Goal: Information Seeking & Learning: Learn about a topic

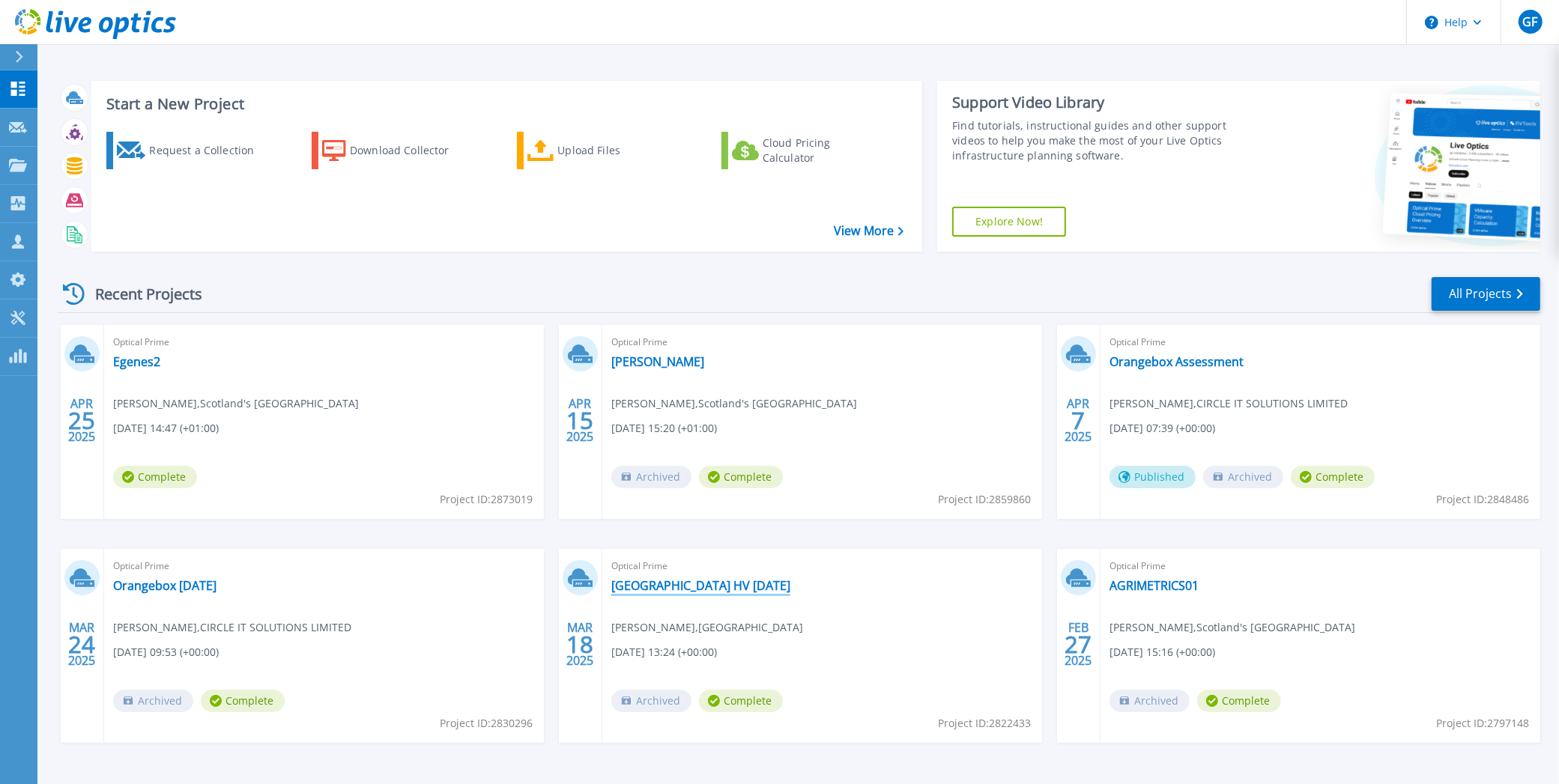
click at [732, 582] on link "[GEOGRAPHIC_DATA] HV [DATE]" at bounding box center [701, 585] width 179 height 15
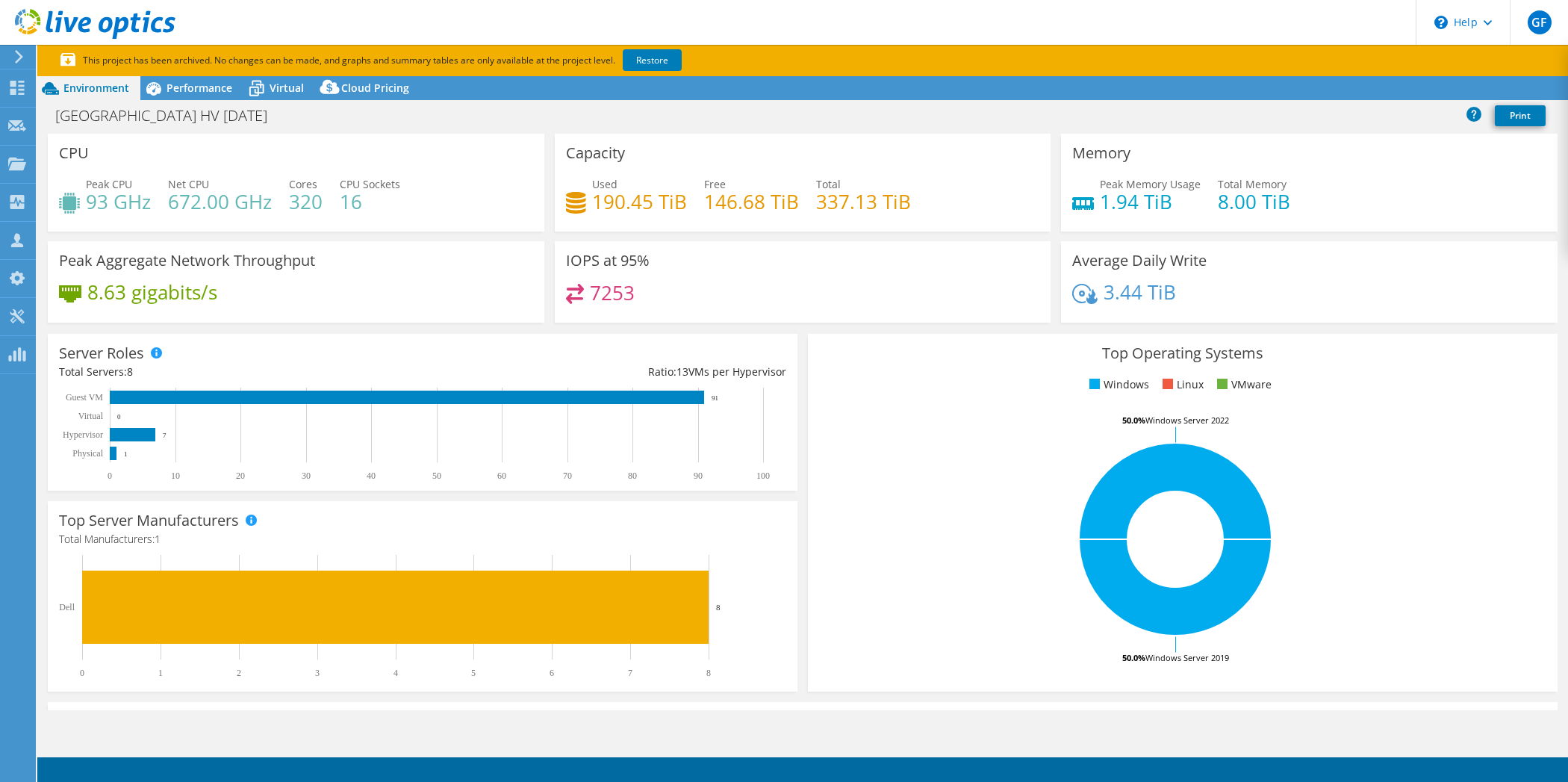
select select "USD"
click at [292, 85] on span "Virtual" at bounding box center [287, 87] width 35 height 14
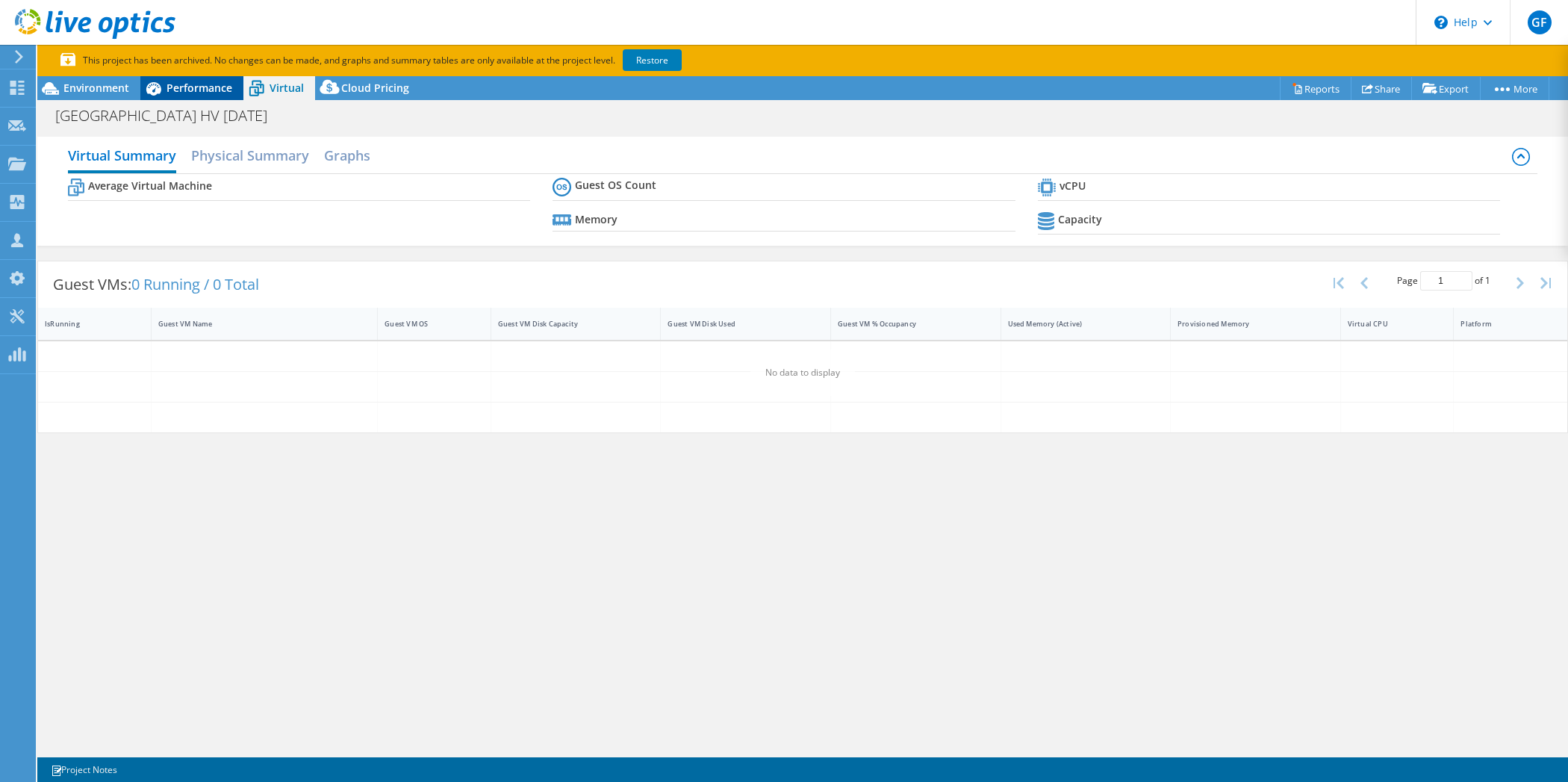
click at [214, 90] on span "Performance" at bounding box center [199, 87] width 66 height 14
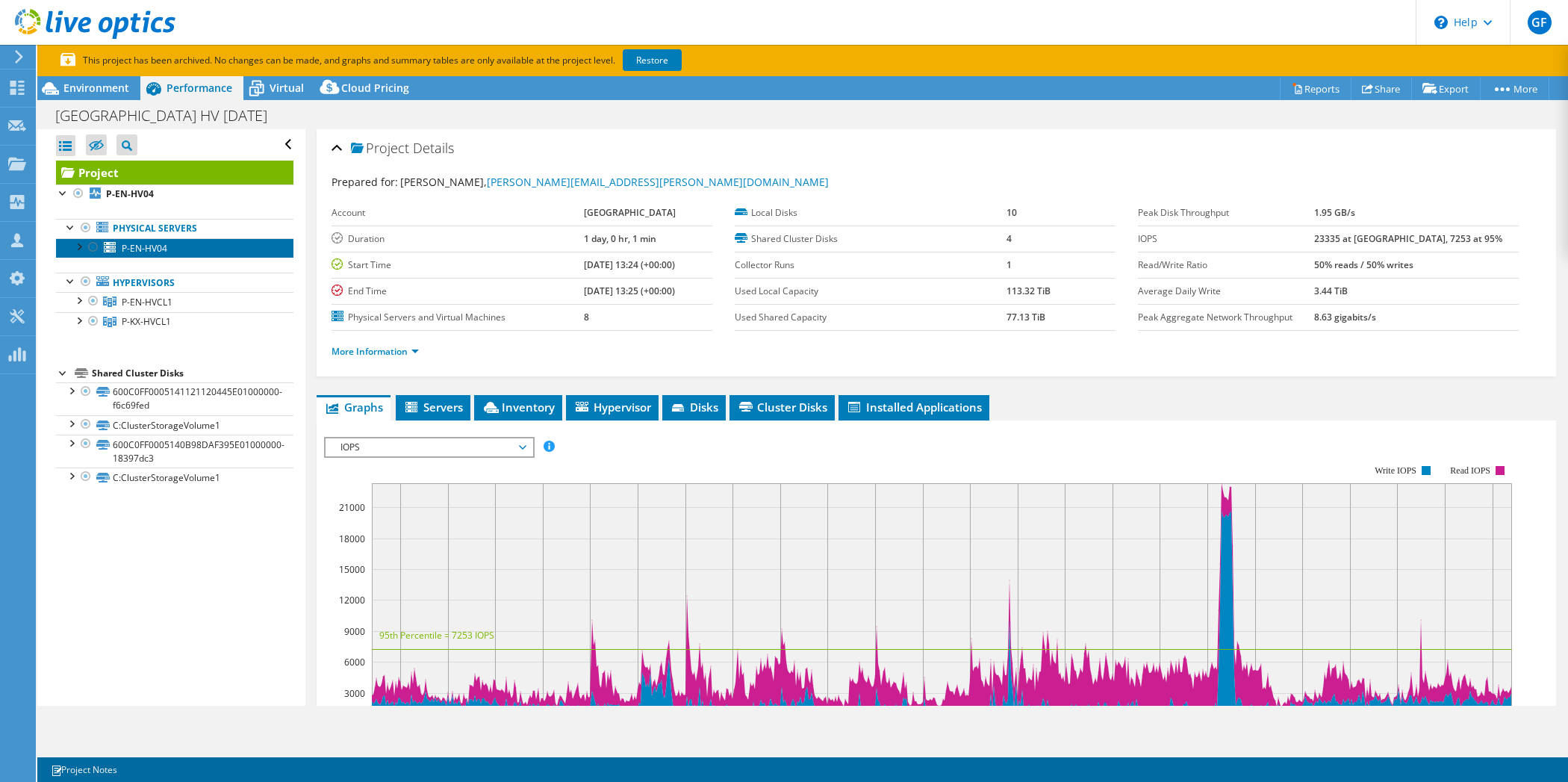
click at [144, 246] on span "P-EN-HV04" at bounding box center [145, 248] width 45 height 13
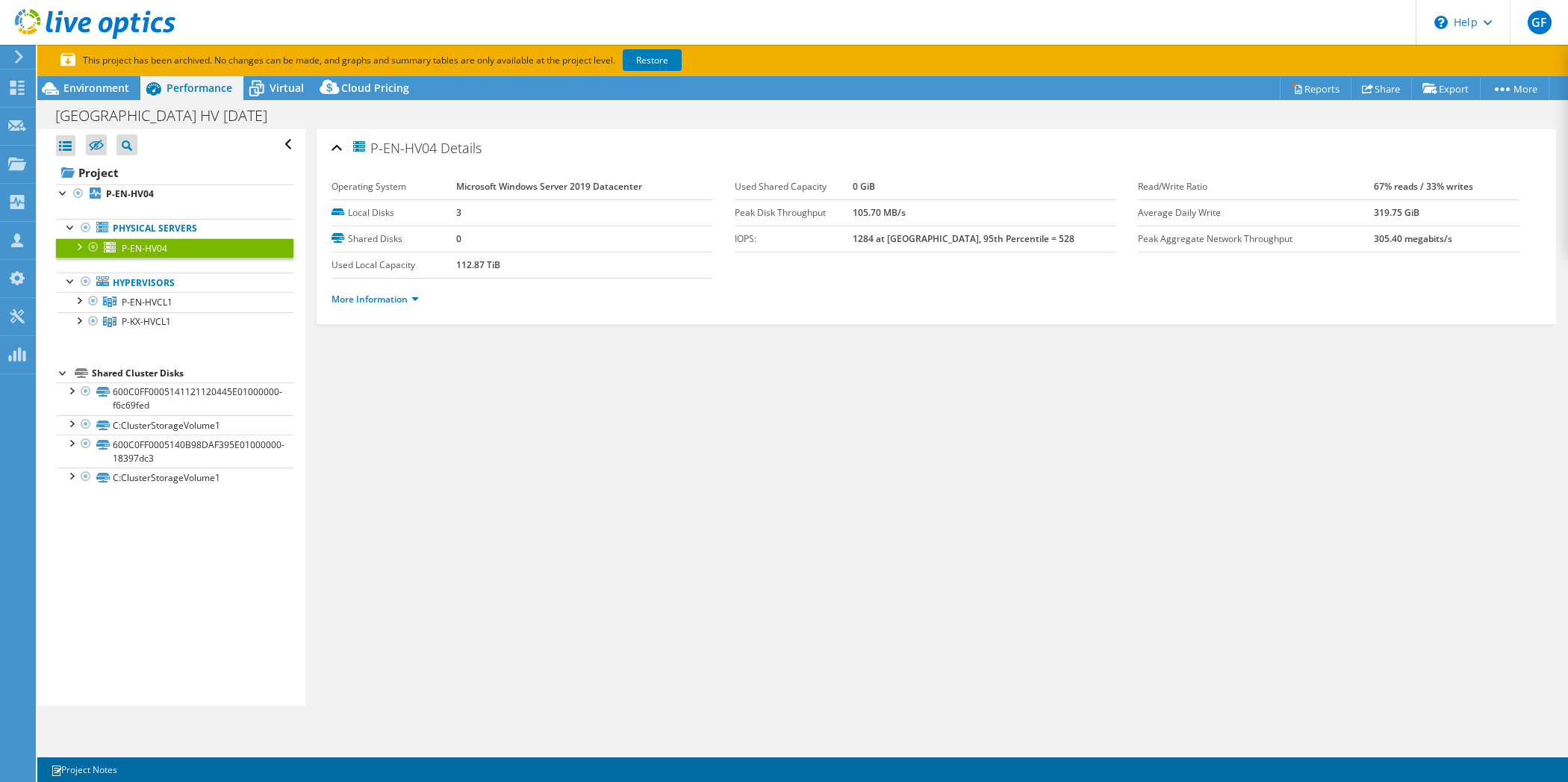
click at [80, 243] on div at bounding box center [78, 246] width 15 height 15
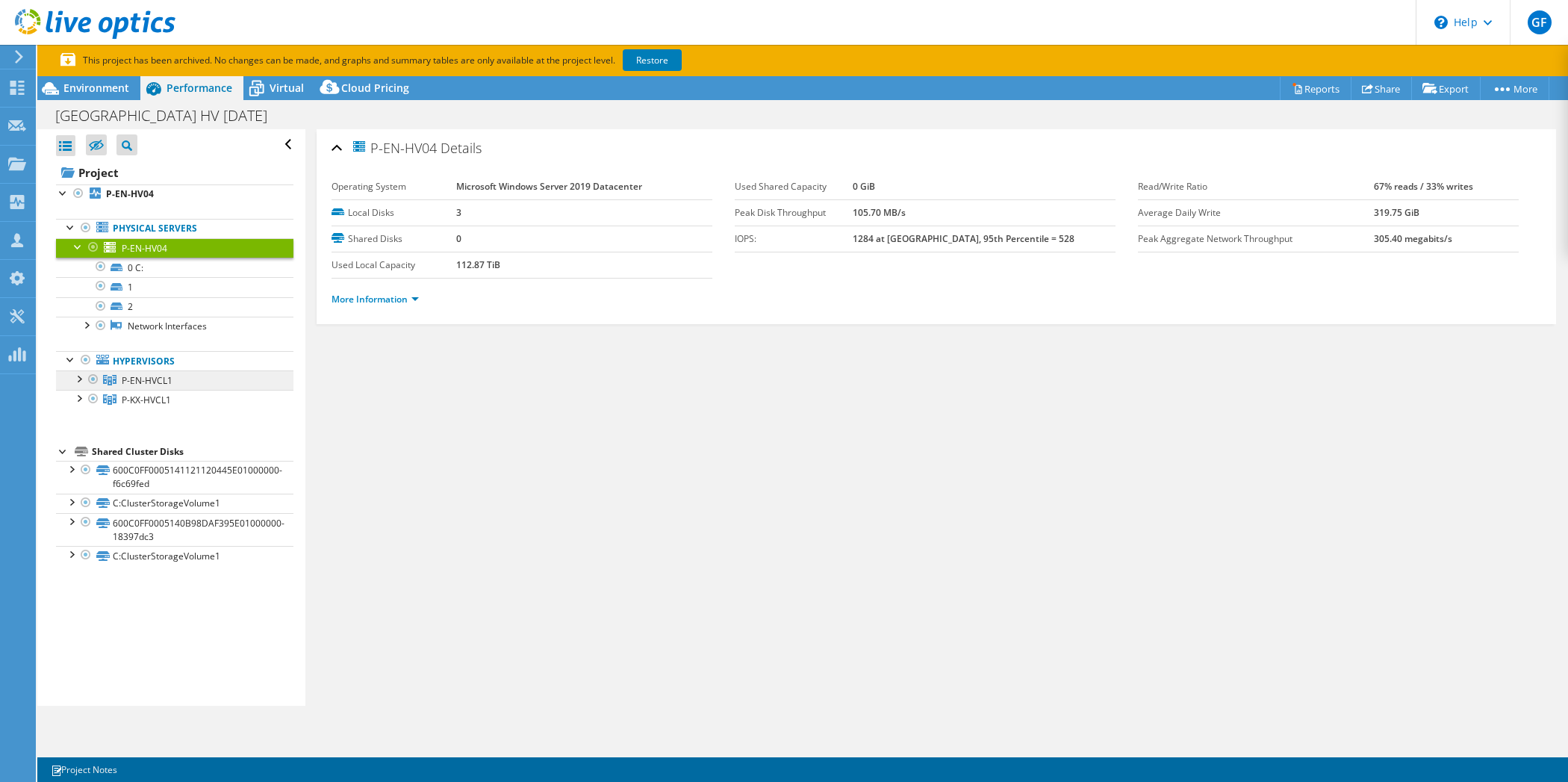
click at [136, 379] on span "P-EN-HVCL1" at bounding box center [147, 380] width 50 height 13
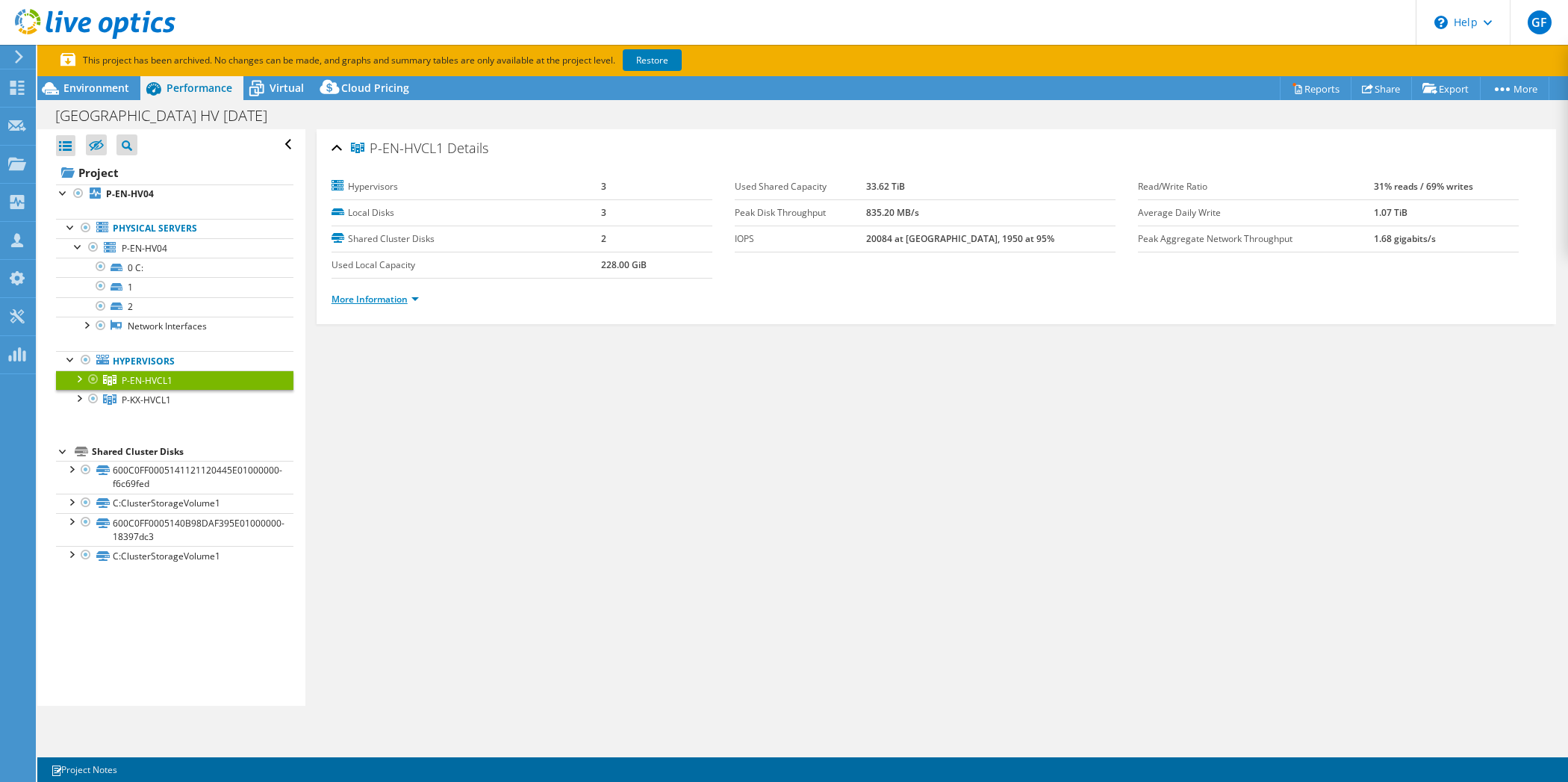
click at [388, 301] on link "More Information" at bounding box center [375, 299] width 87 height 13
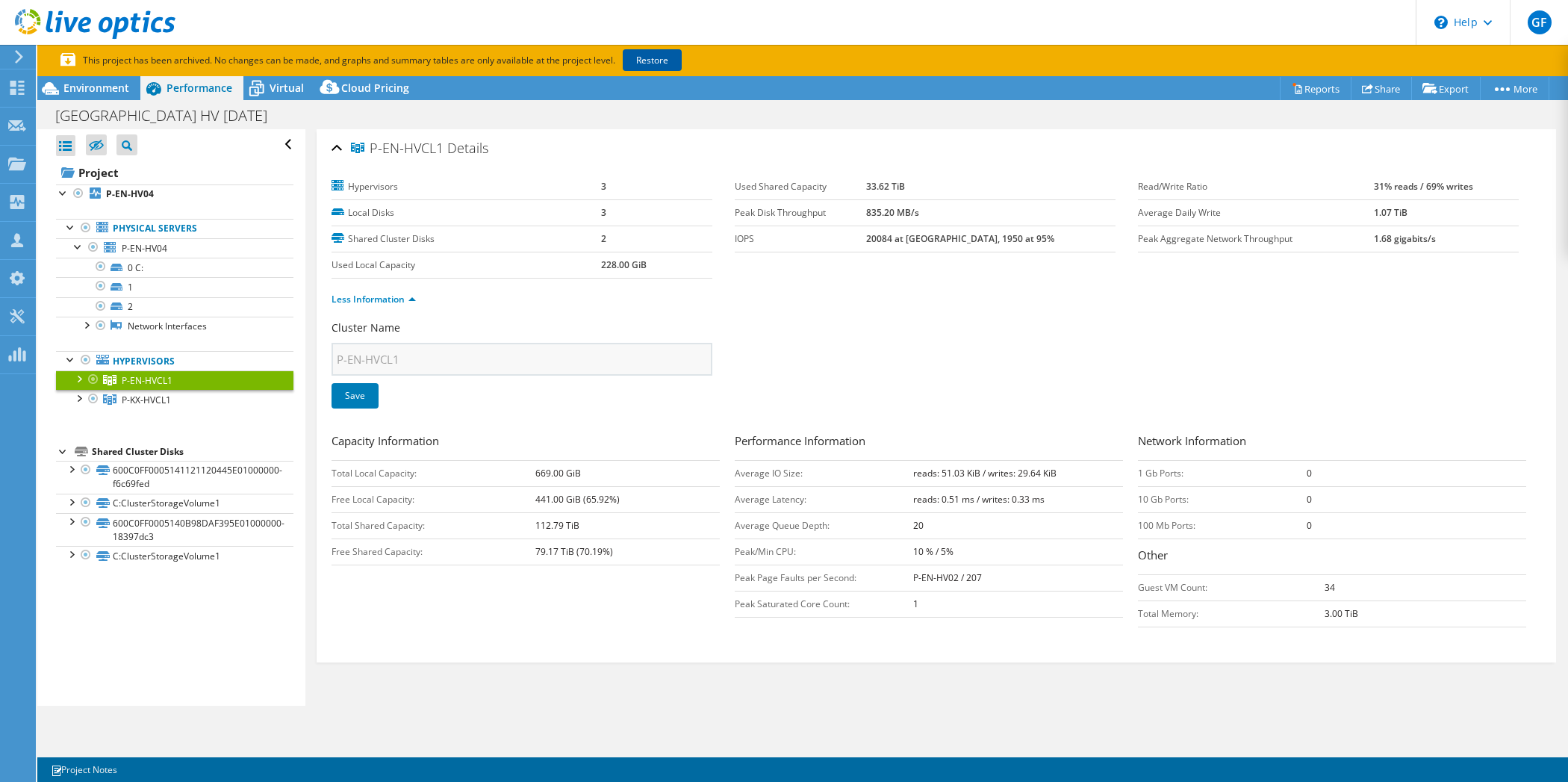
click at [656, 60] on link "Restore" at bounding box center [653, 60] width 59 height 22
click at [160, 249] on span "P-EN-HV04" at bounding box center [145, 248] width 45 height 13
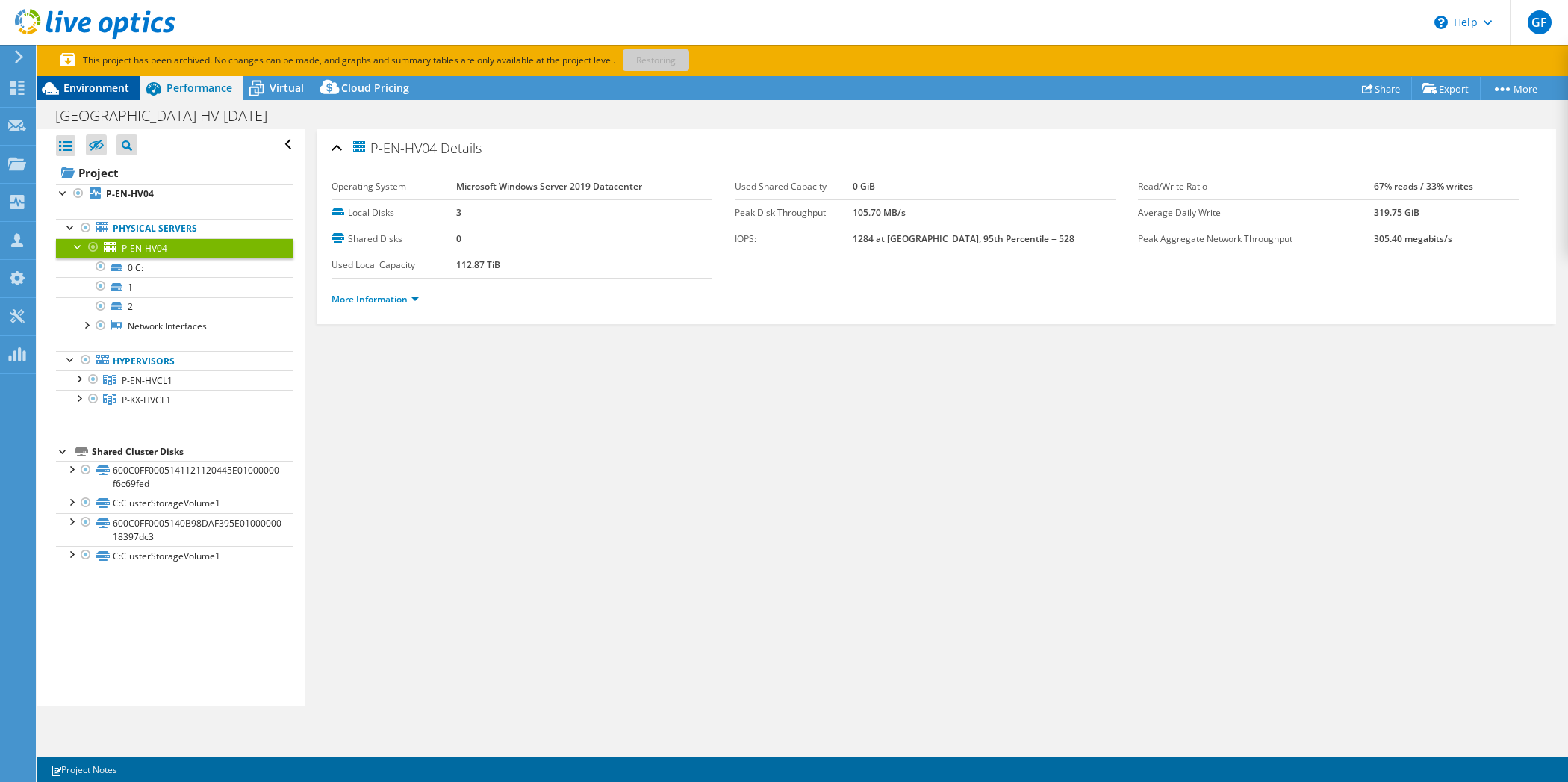
click at [112, 81] on span "Environment" at bounding box center [96, 87] width 66 height 14
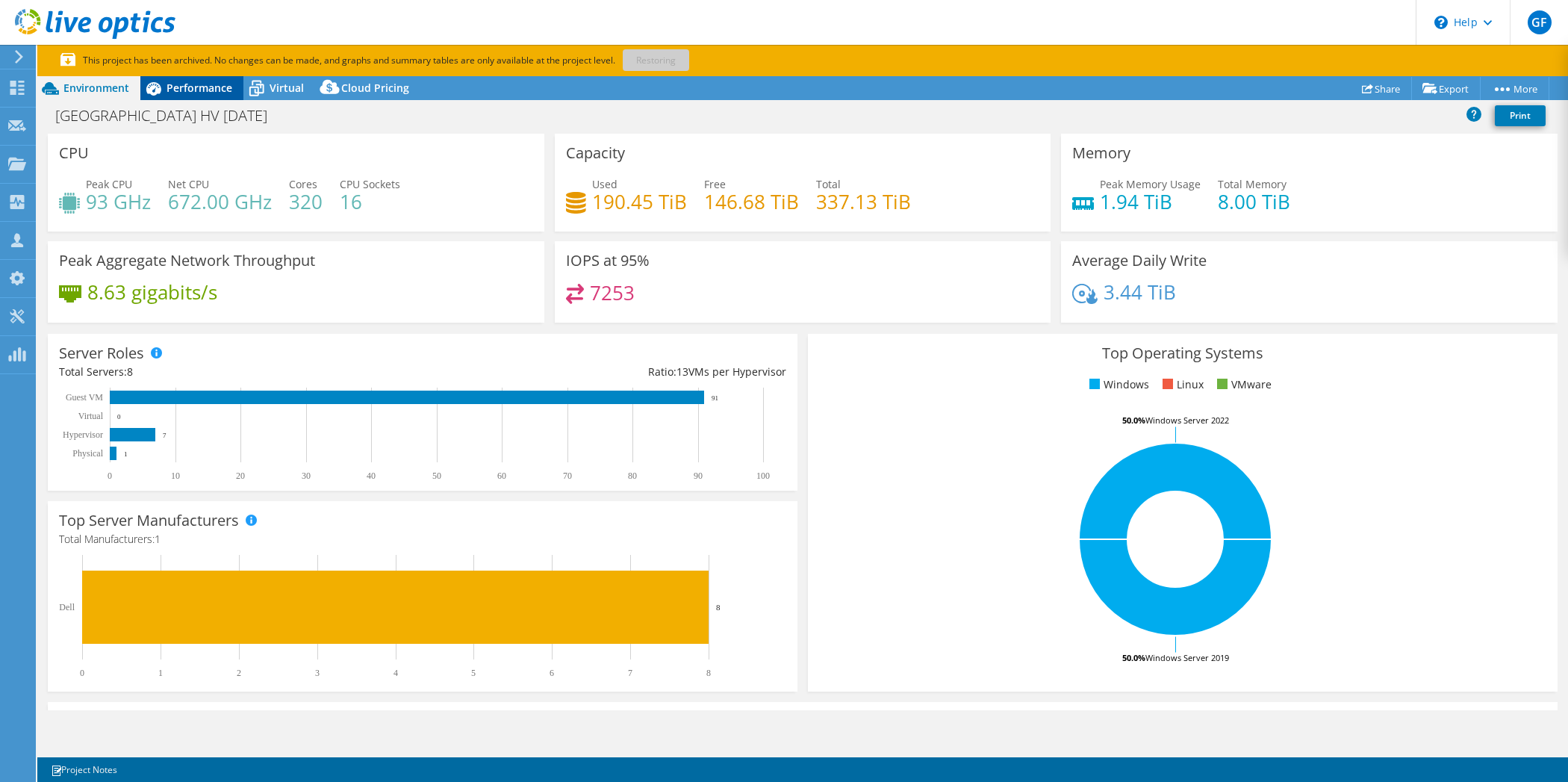
click at [170, 90] on span "Performance" at bounding box center [199, 87] width 66 height 14
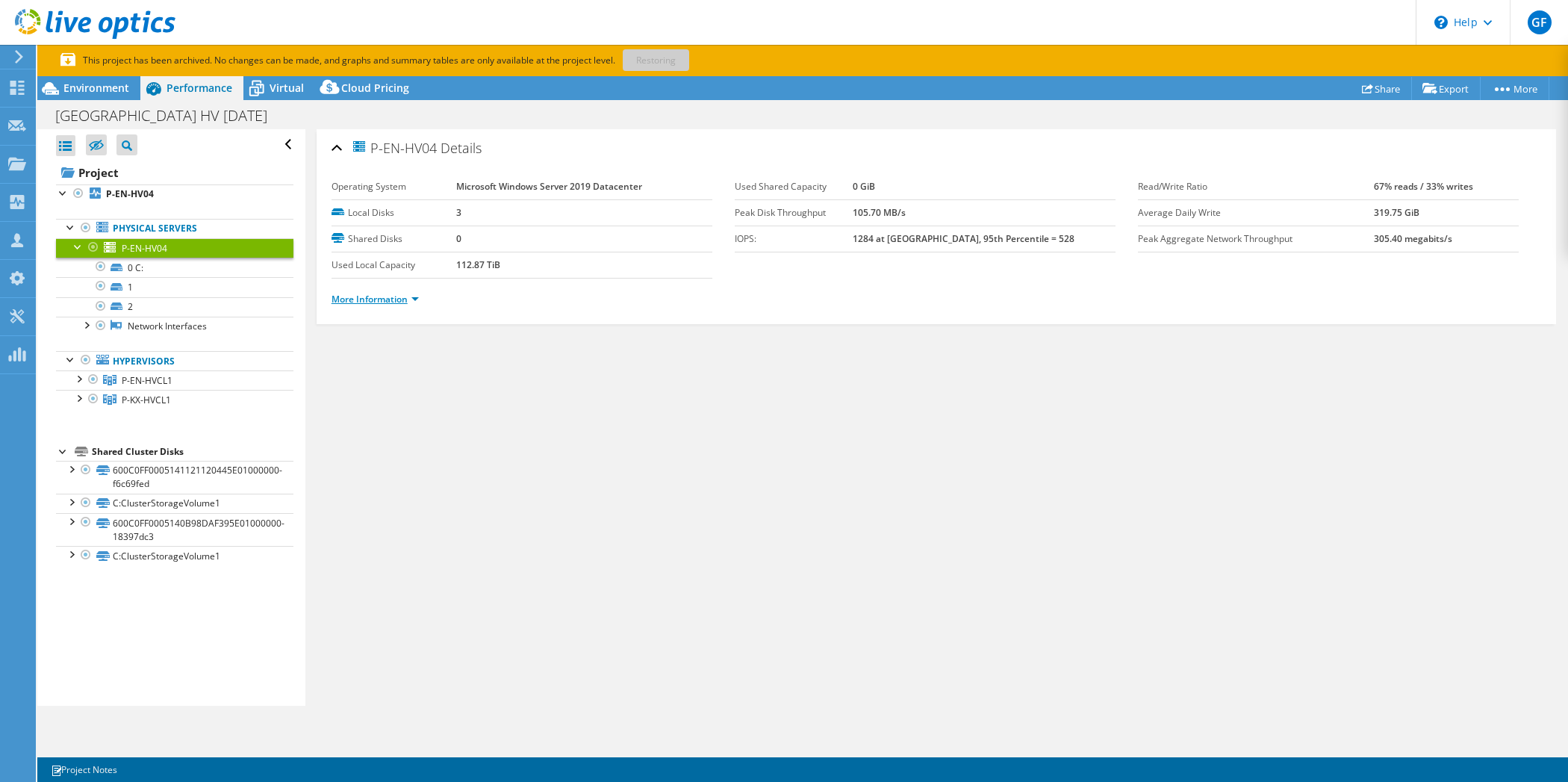
click at [389, 293] on link "More Information" at bounding box center [375, 299] width 87 height 13
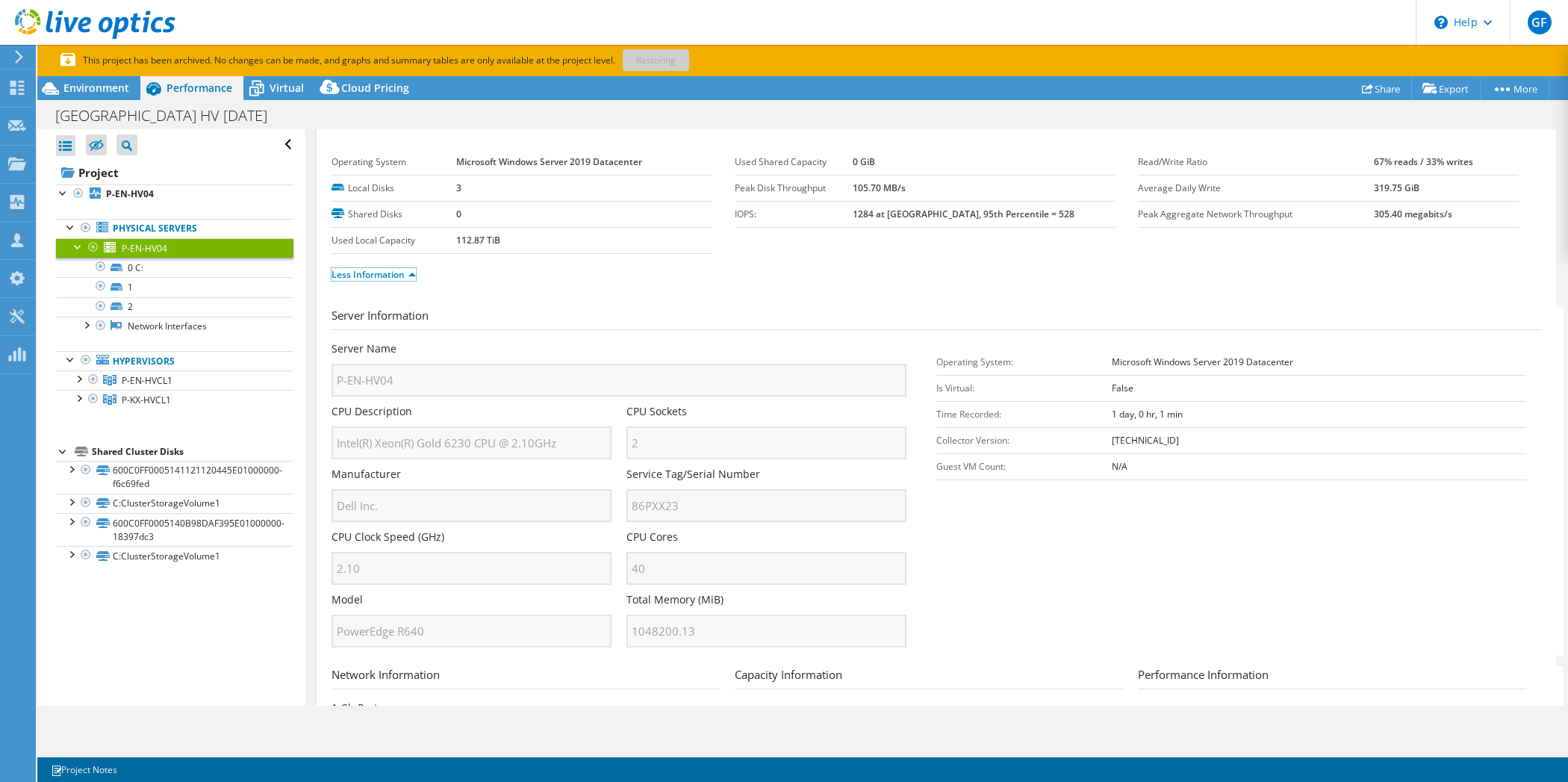
scroll to position [63, 0]
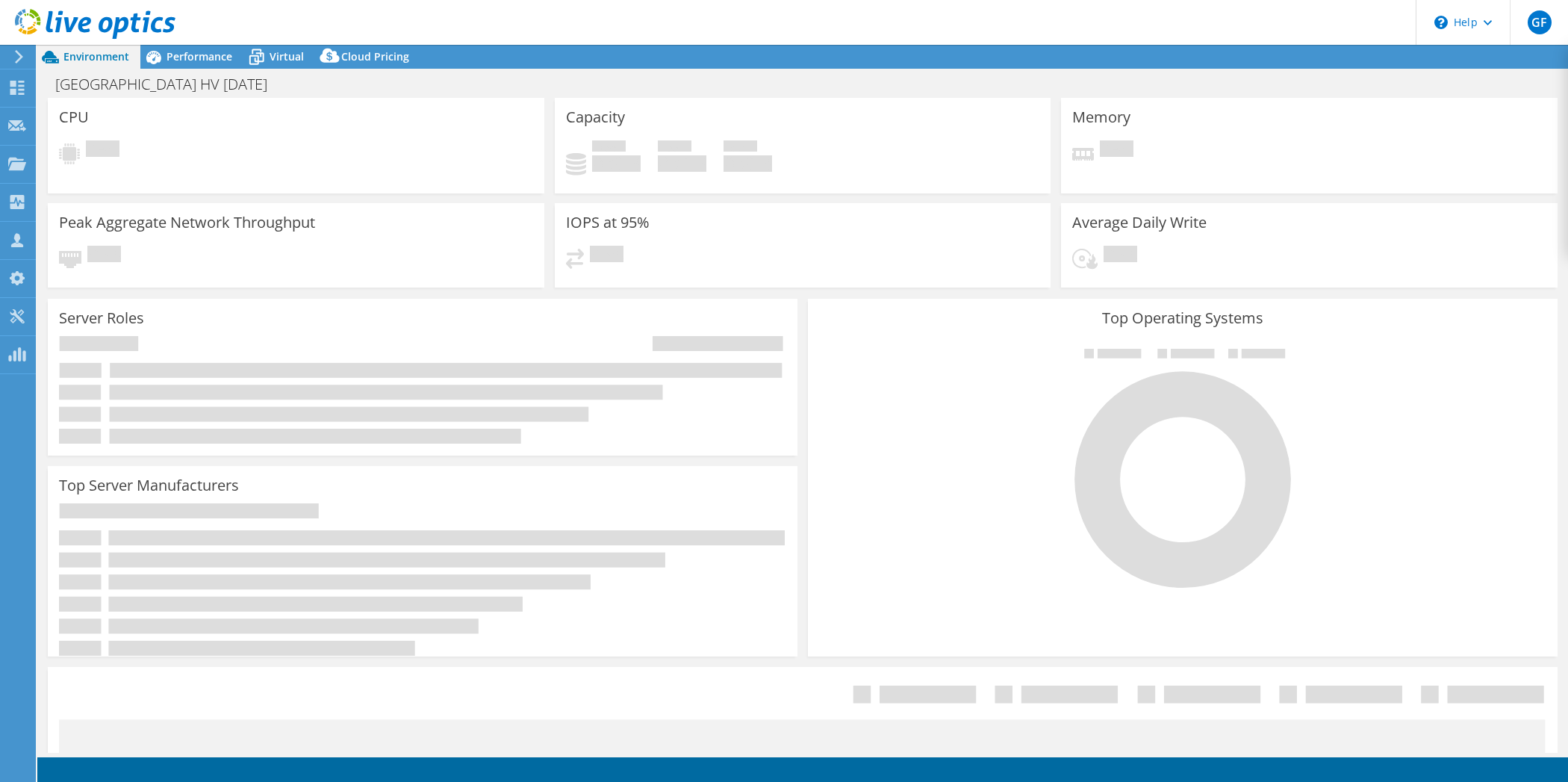
select select "USD"
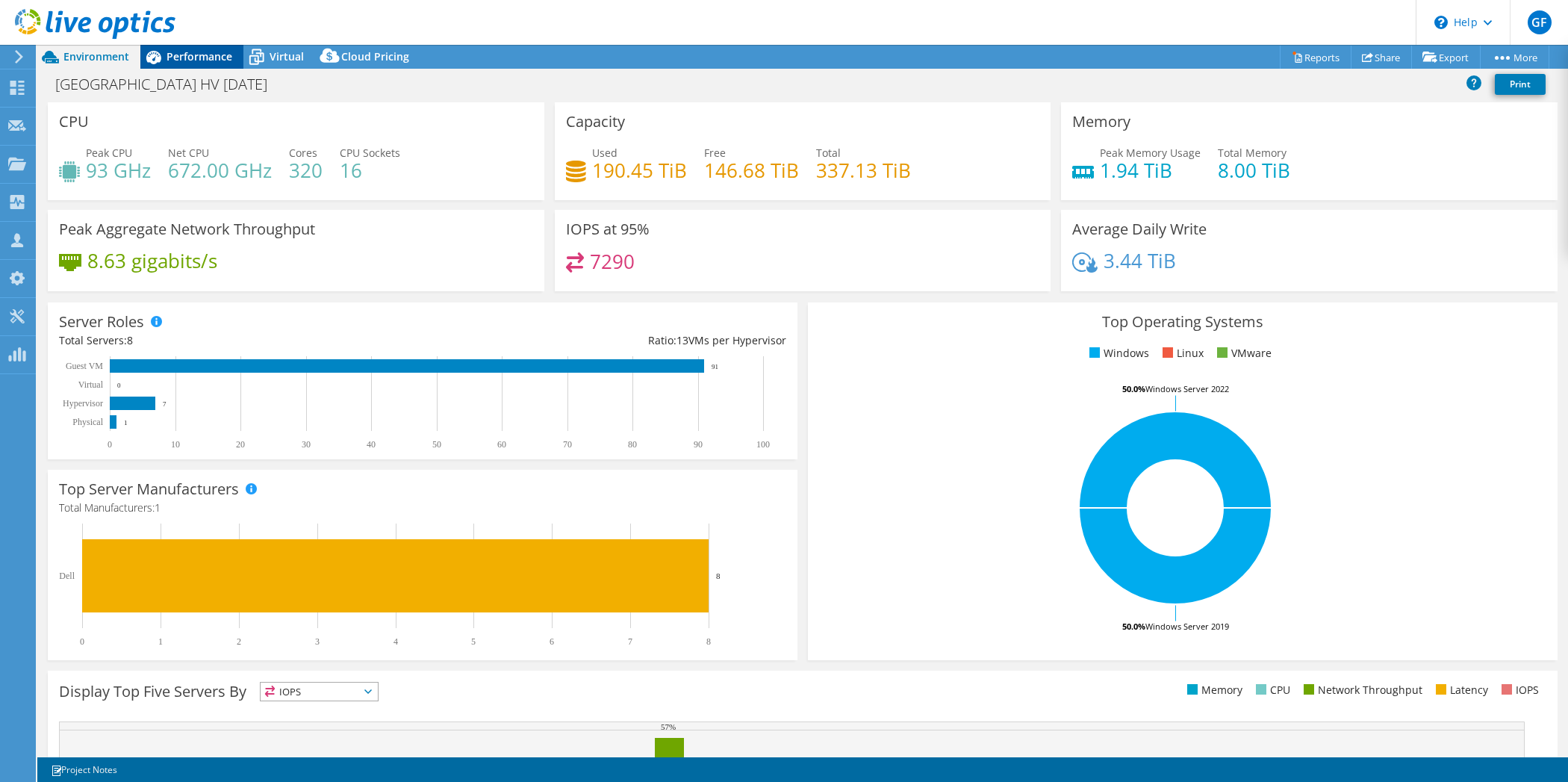
click at [202, 58] on span "Performance" at bounding box center [199, 56] width 66 height 14
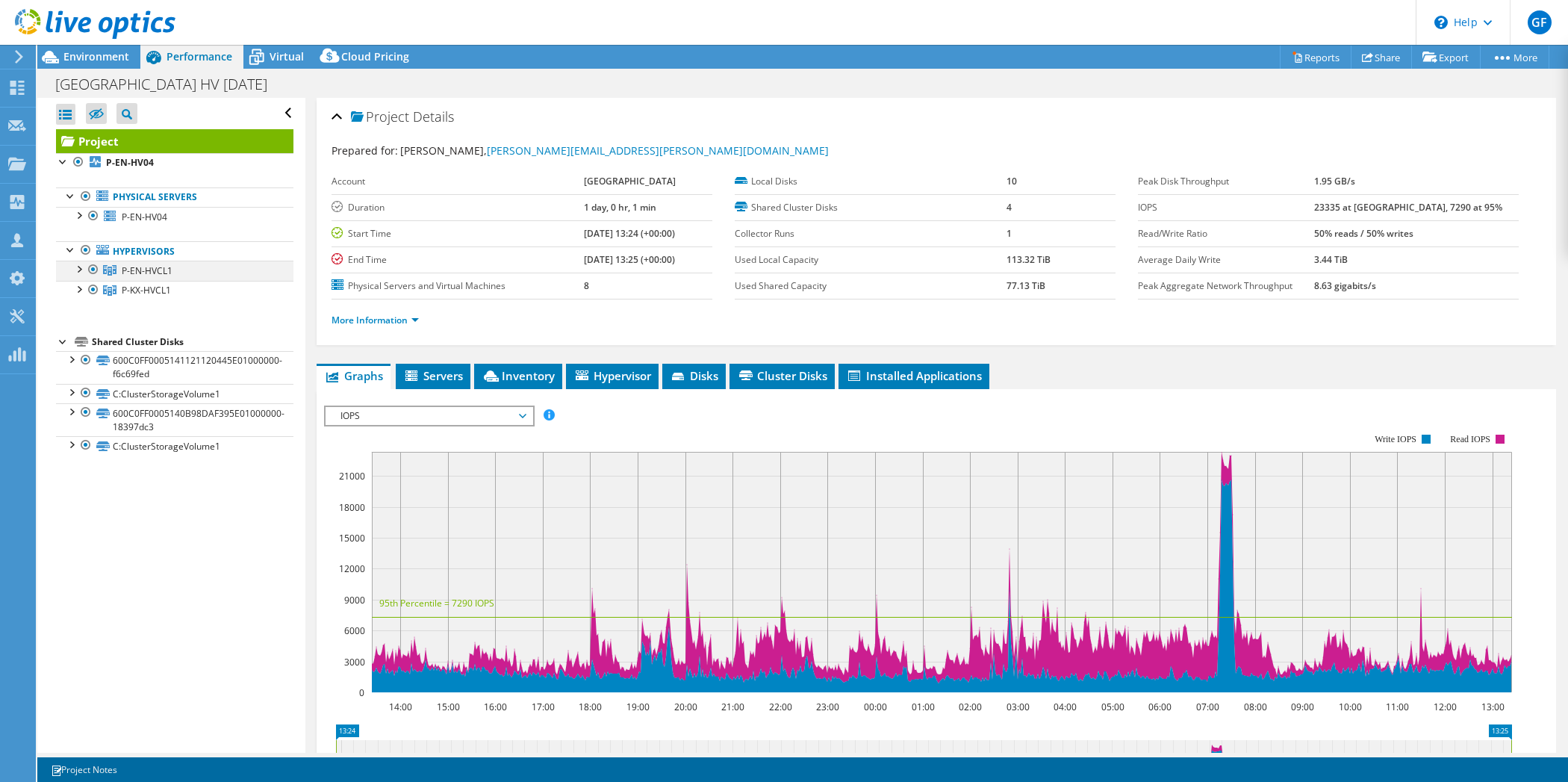
click at [76, 265] on div at bounding box center [78, 268] width 15 height 15
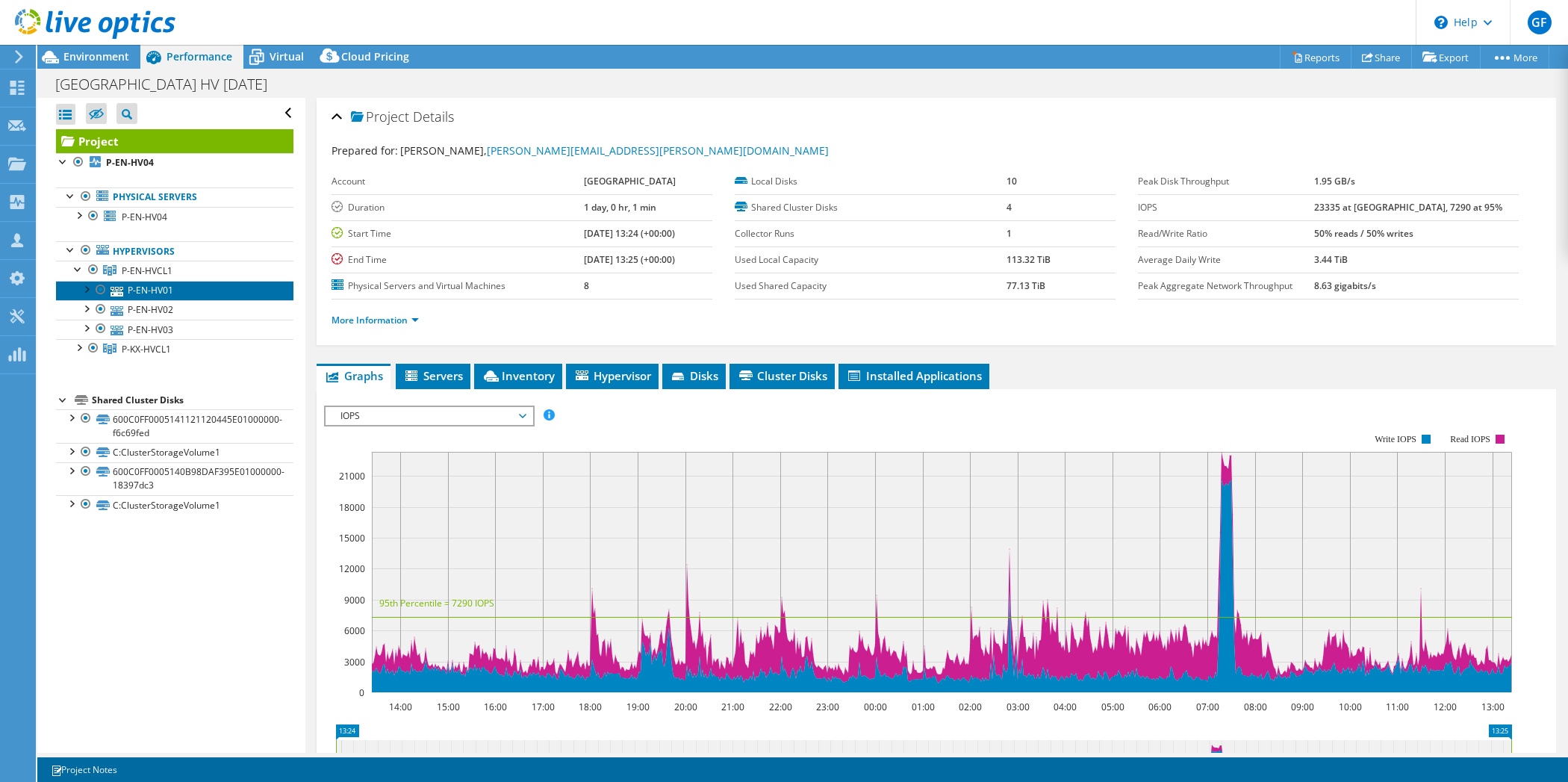
click at [127, 287] on link "P-EN-HV01" at bounding box center [174, 291] width 237 height 20
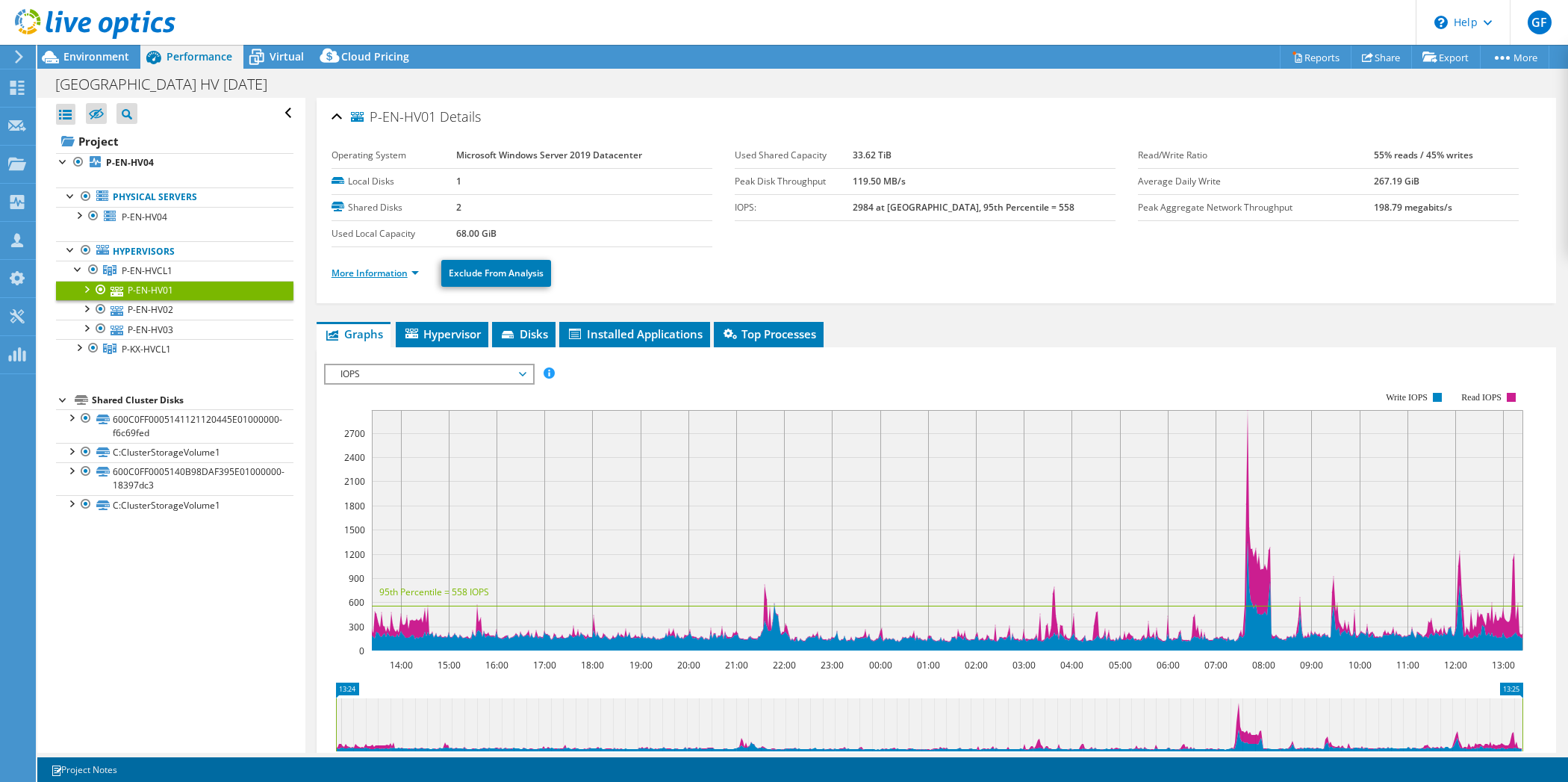
click at [371, 269] on link "More Information" at bounding box center [375, 273] width 87 height 13
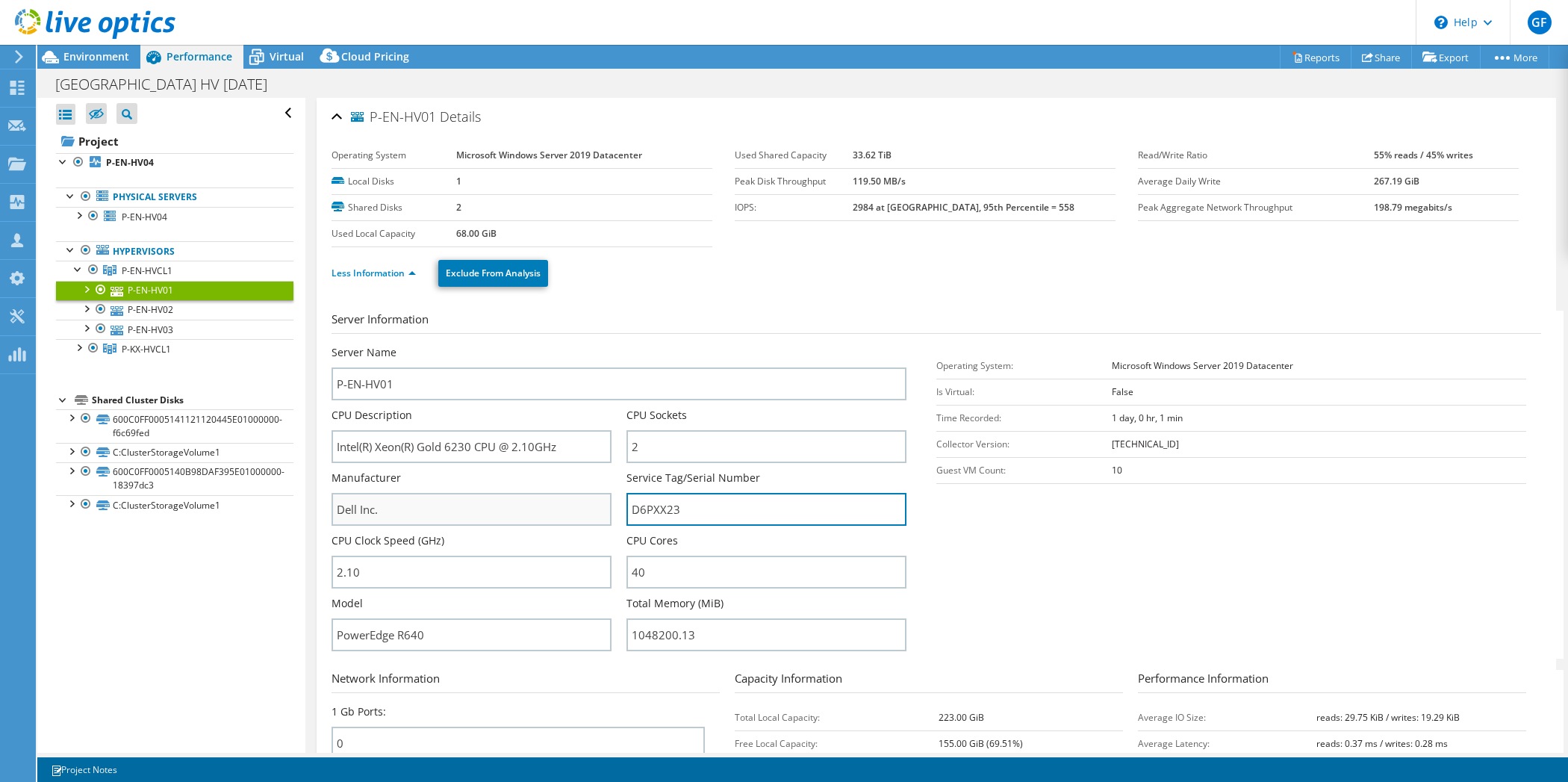
drag, startPoint x: 721, startPoint y: 510, endPoint x: 585, endPoint y: 498, distance: 136.5
click at [585, 345] on div "Server Name P-EN-HV01 CPU Description Intel(R) Xeon(R) Gold 6230 CPU @ 2.10GHz …" at bounding box center [626, 345] width 590 height 0
click at [84, 215] on div at bounding box center [78, 215] width 15 height 15
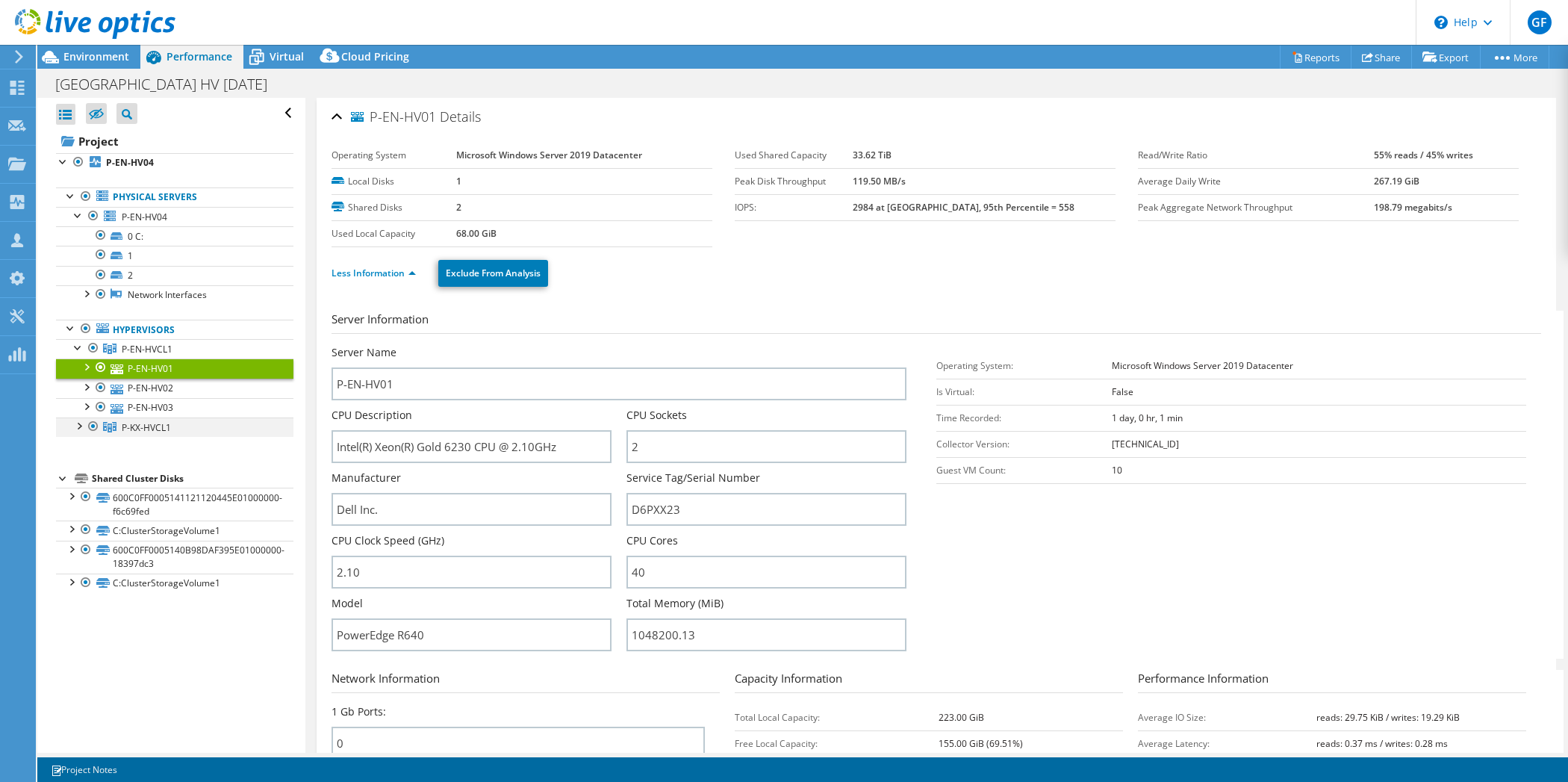
click at [84, 418] on div at bounding box center [78, 425] width 15 height 15
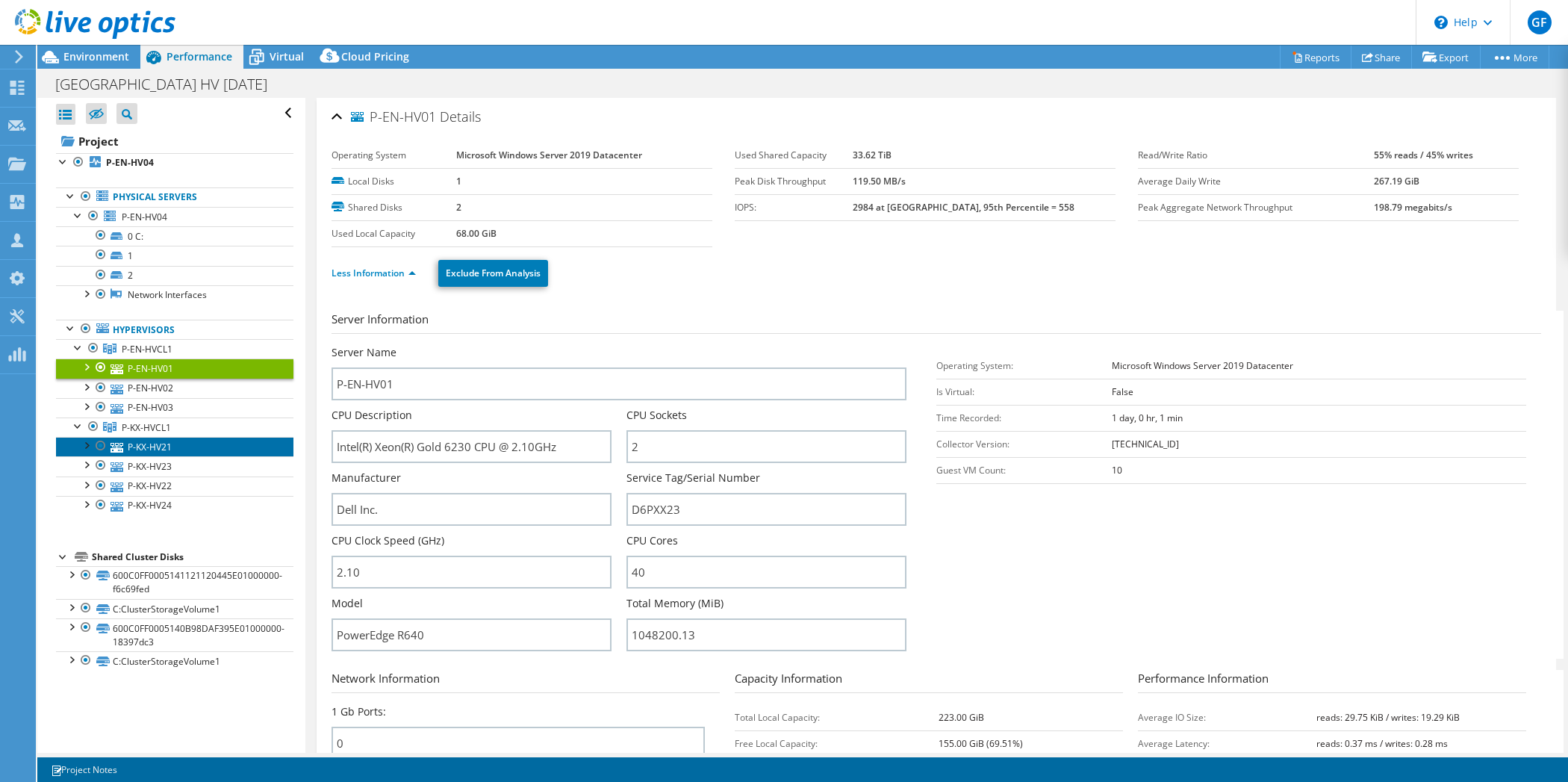
click at [130, 440] on link "P-KX-HV21" at bounding box center [174, 447] width 237 height 20
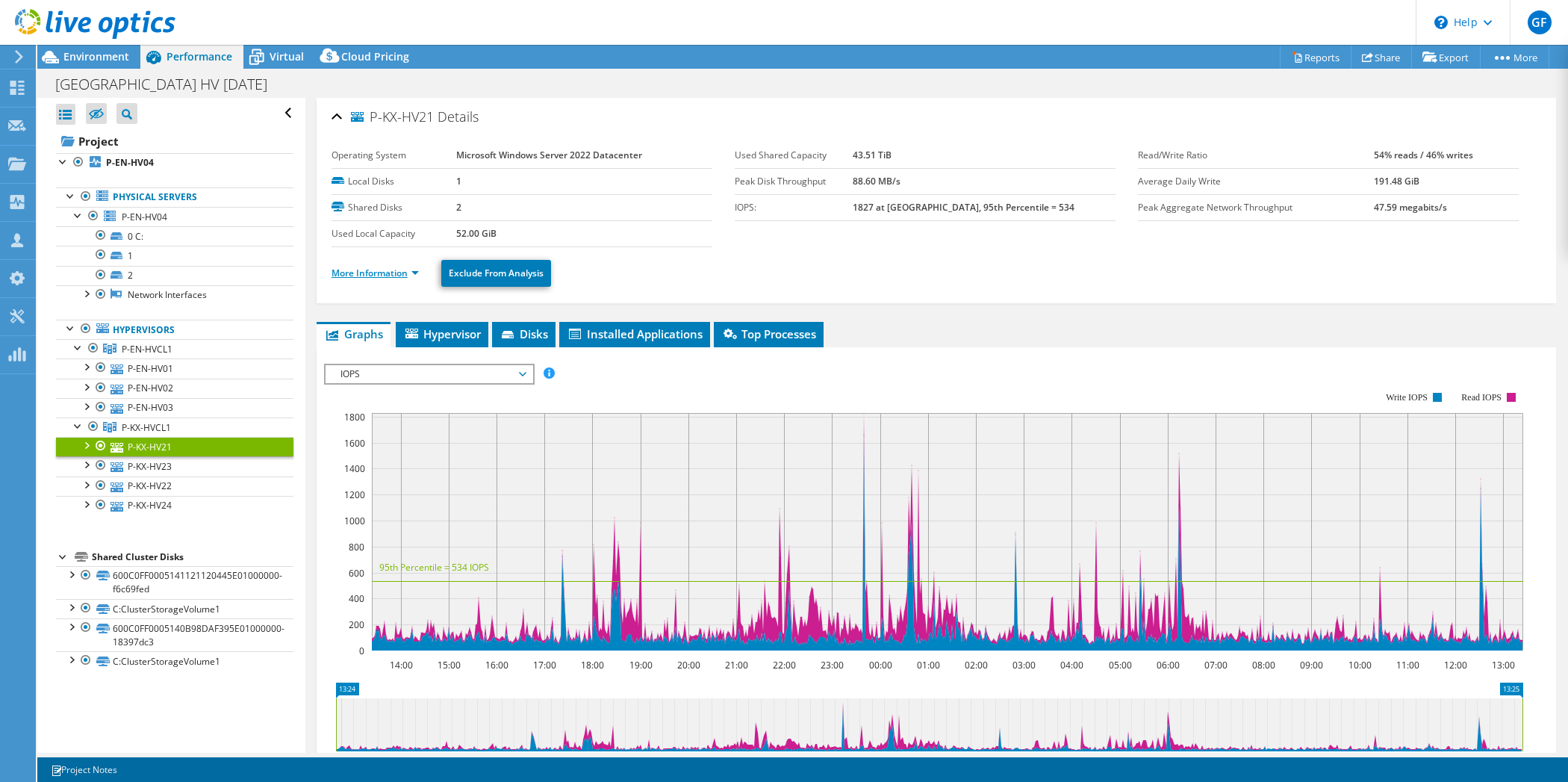
click at [368, 275] on link "More Information" at bounding box center [375, 273] width 87 height 13
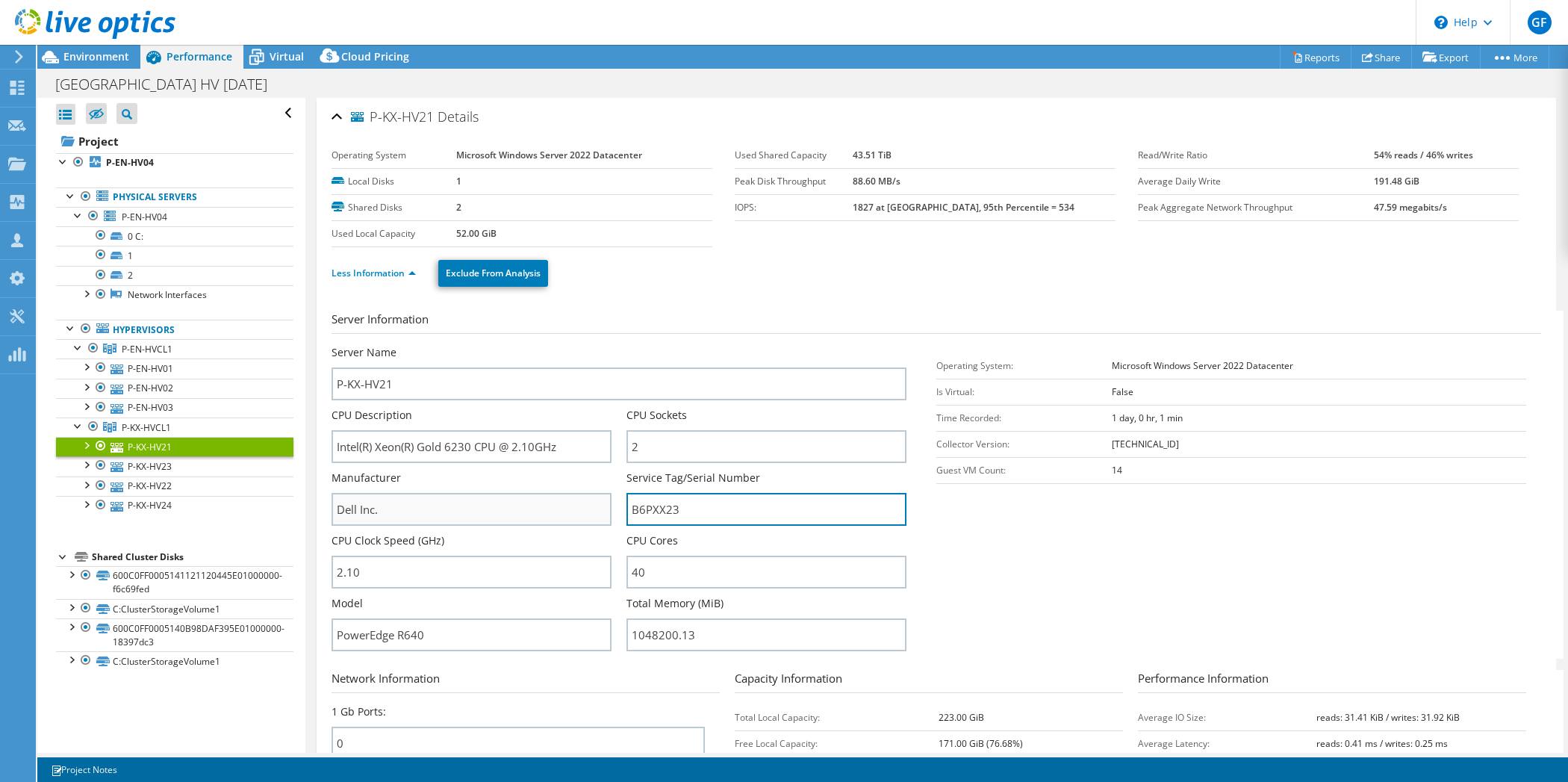
drag, startPoint x: 708, startPoint y: 516, endPoint x: 598, endPoint y: 510, distance: 110.2
click at [598, 345] on div "Server Name P-KX-HV21 CPU Description Intel(R) Xeon(R) Gold 6230 CPU @ 2.10GHz …" at bounding box center [626, 345] width 590 height 0
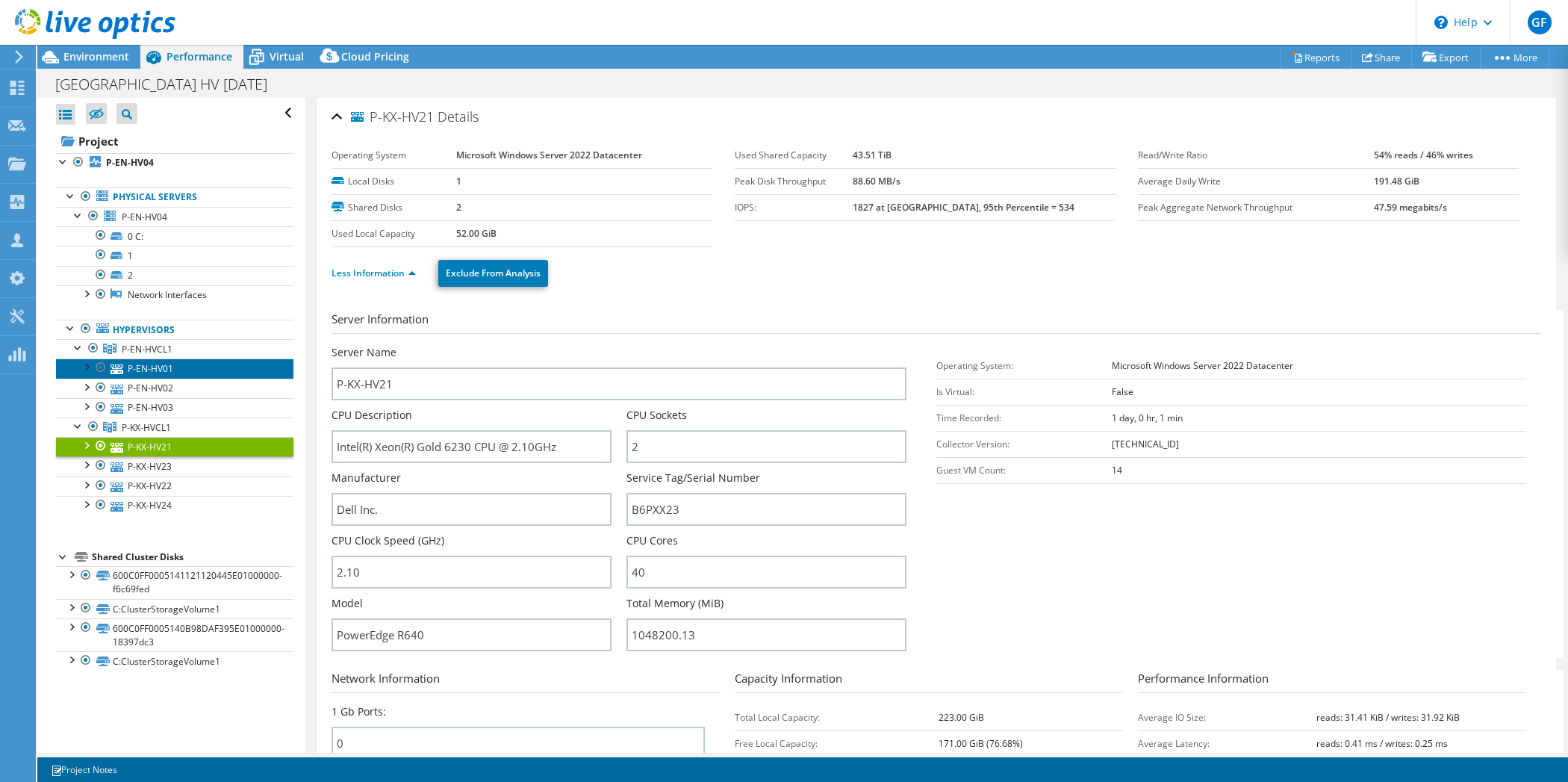
click at [133, 365] on link "P-EN-HV01" at bounding box center [174, 368] width 237 height 20
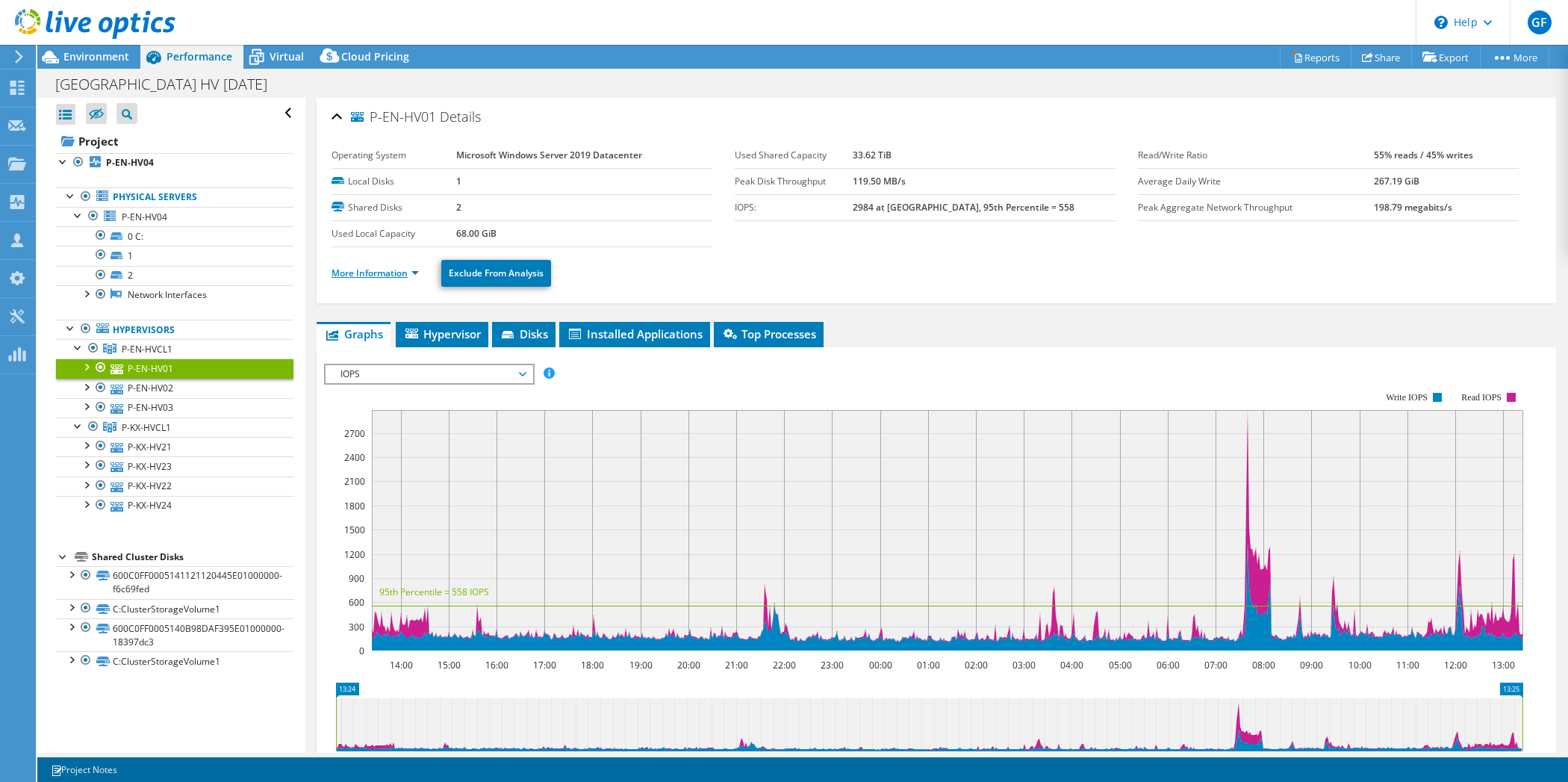
click at [372, 269] on link "More Information" at bounding box center [375, 273] width 87 height 13
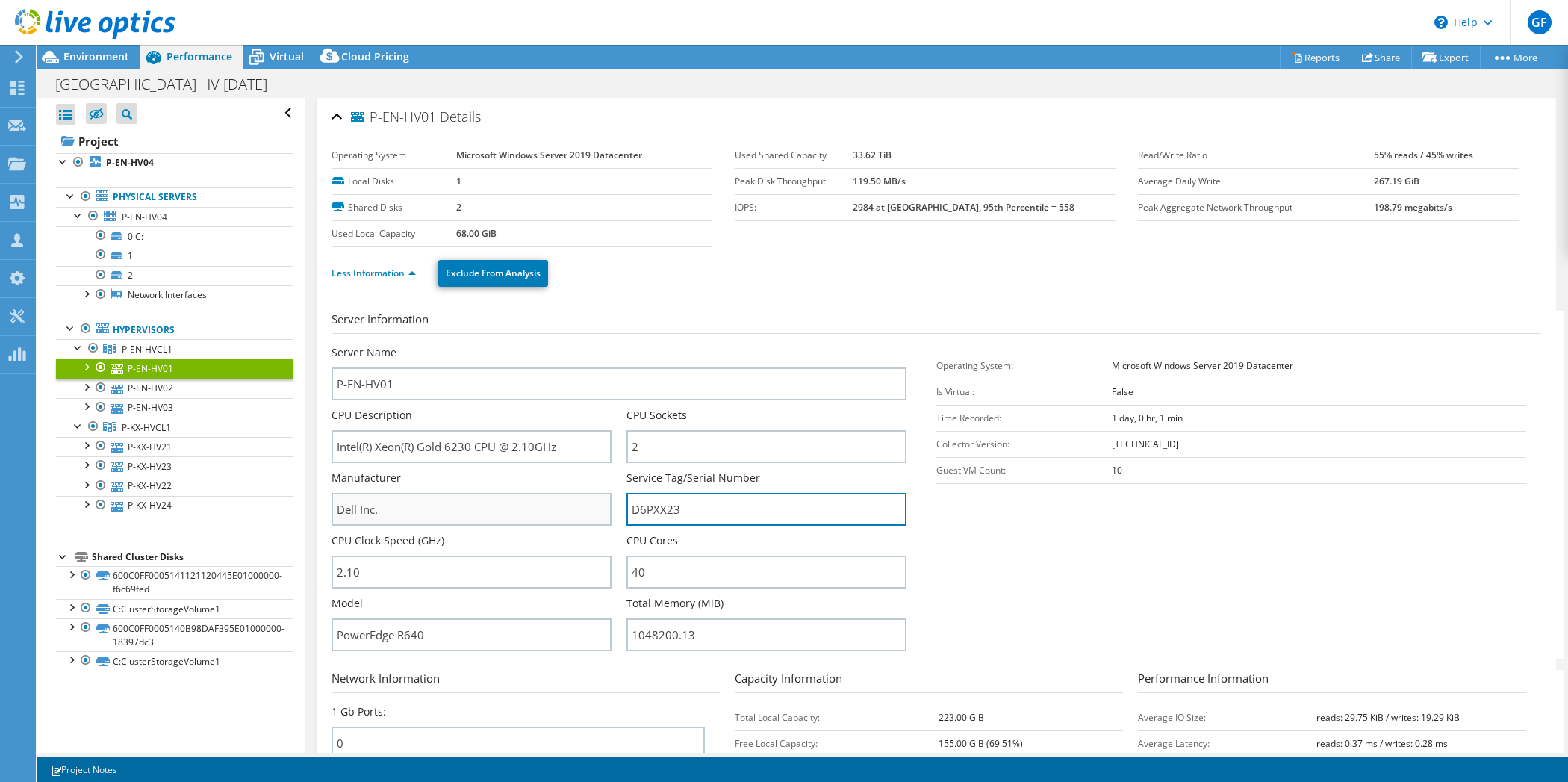
drag, startPoint x: 701, startPoint y: 508, endPoint x: 591, endPoint y: 500, distance: 110.3
click at [591, 345] on div "Server Name P-EN-HV01 CPU Description Intel(R) Xeon(R) Gold 6230 CPU @ 2.10GHz …" at bounding box center [626, 345] width 590 height 0
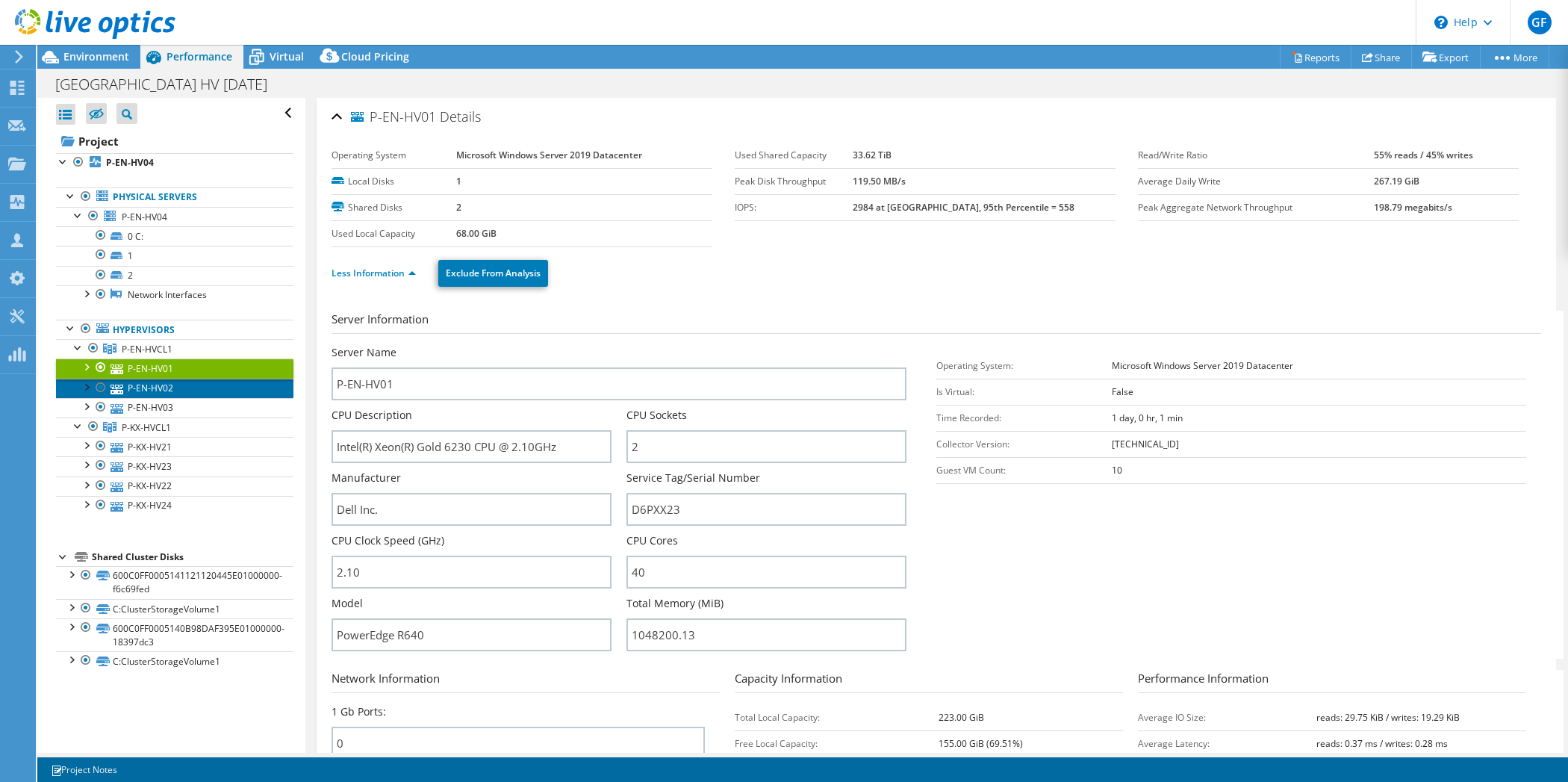
click at [146, 382] on link "P-EN-HV02" at bounding box center [174, 388] width 237 height 20
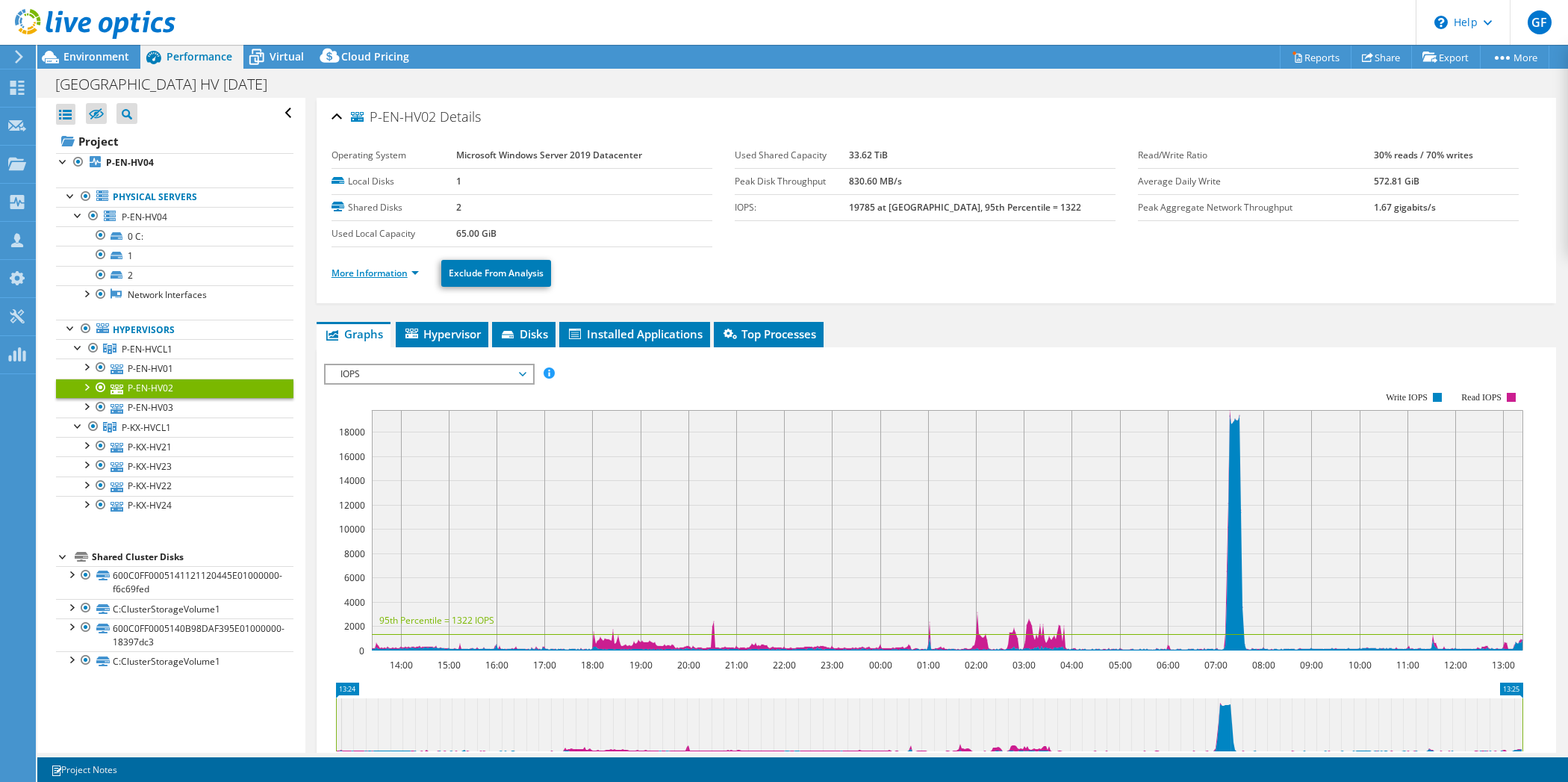
click at [350, 267] on link "More Information" at bounding box center [375, 273] width 87 height 13
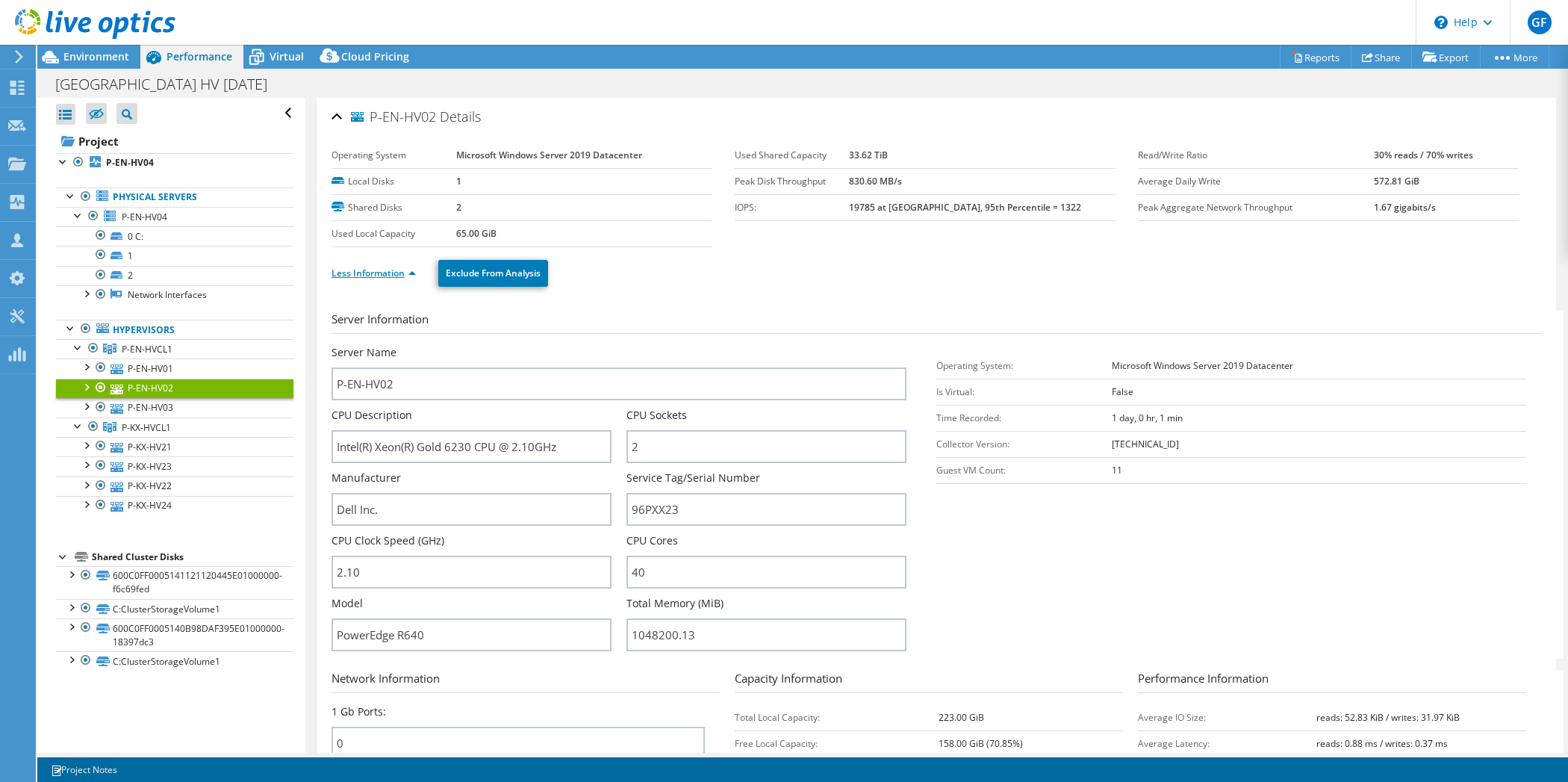
click at [350, 267] on link "Less Information" at bounding box center [374, 273] width 84 height 13
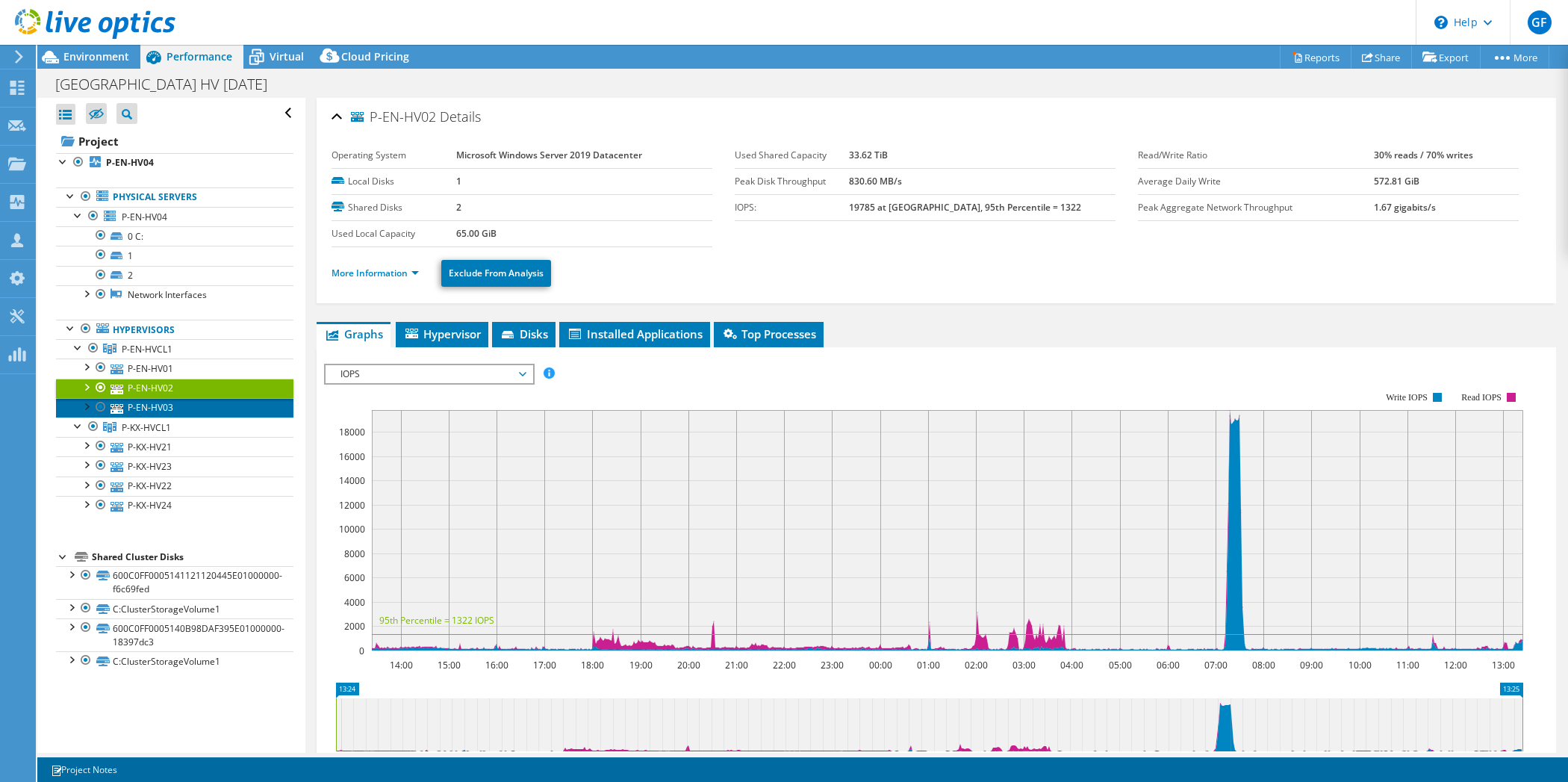
click at [156, 399] on link "P-EN-HV03" at bounding box center [174, 408] width 237 height 20
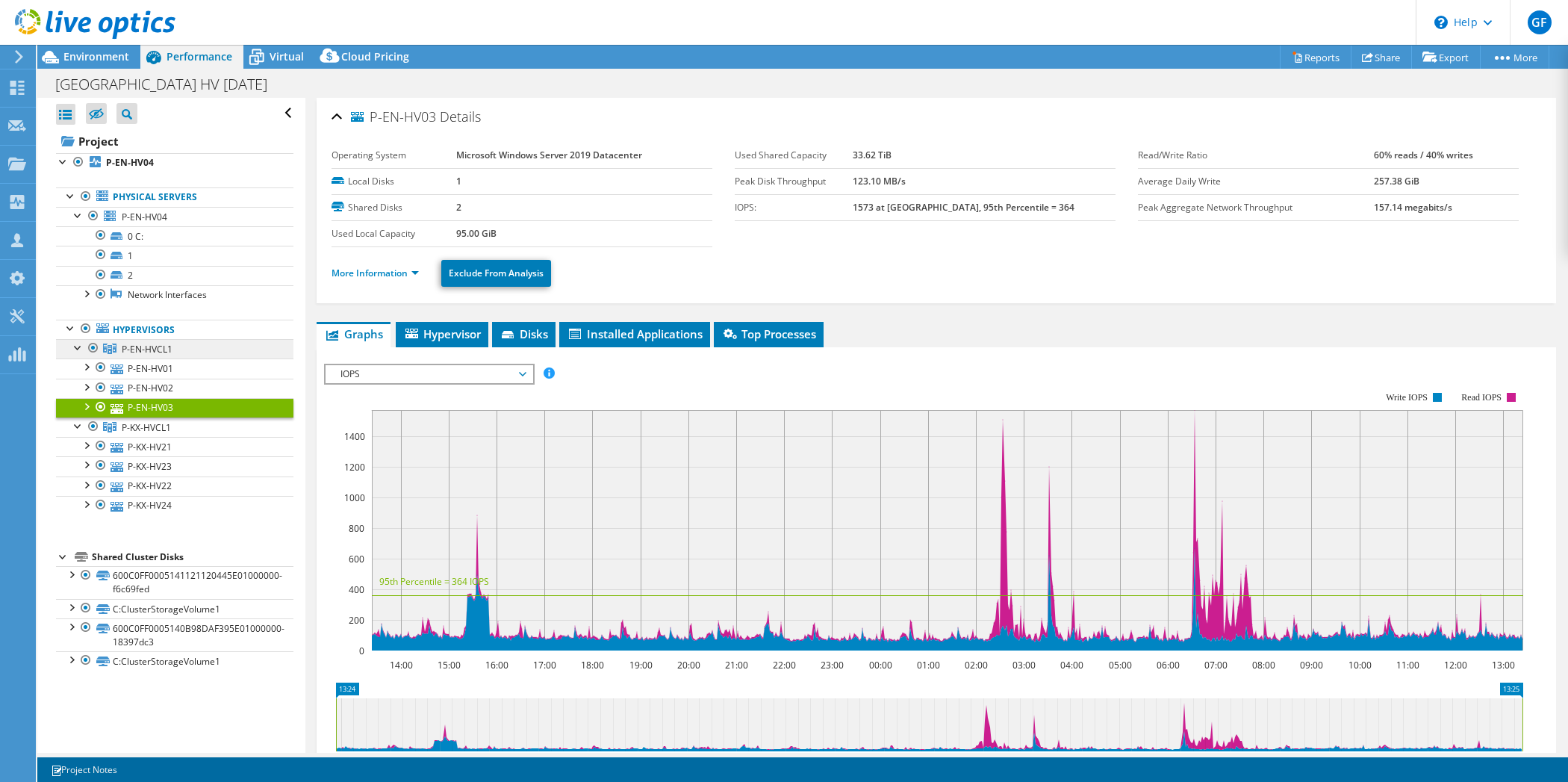
click at [148, 344] on span "P-EN-HVCL1" at bounding box center [147, 349] width 50 height 13
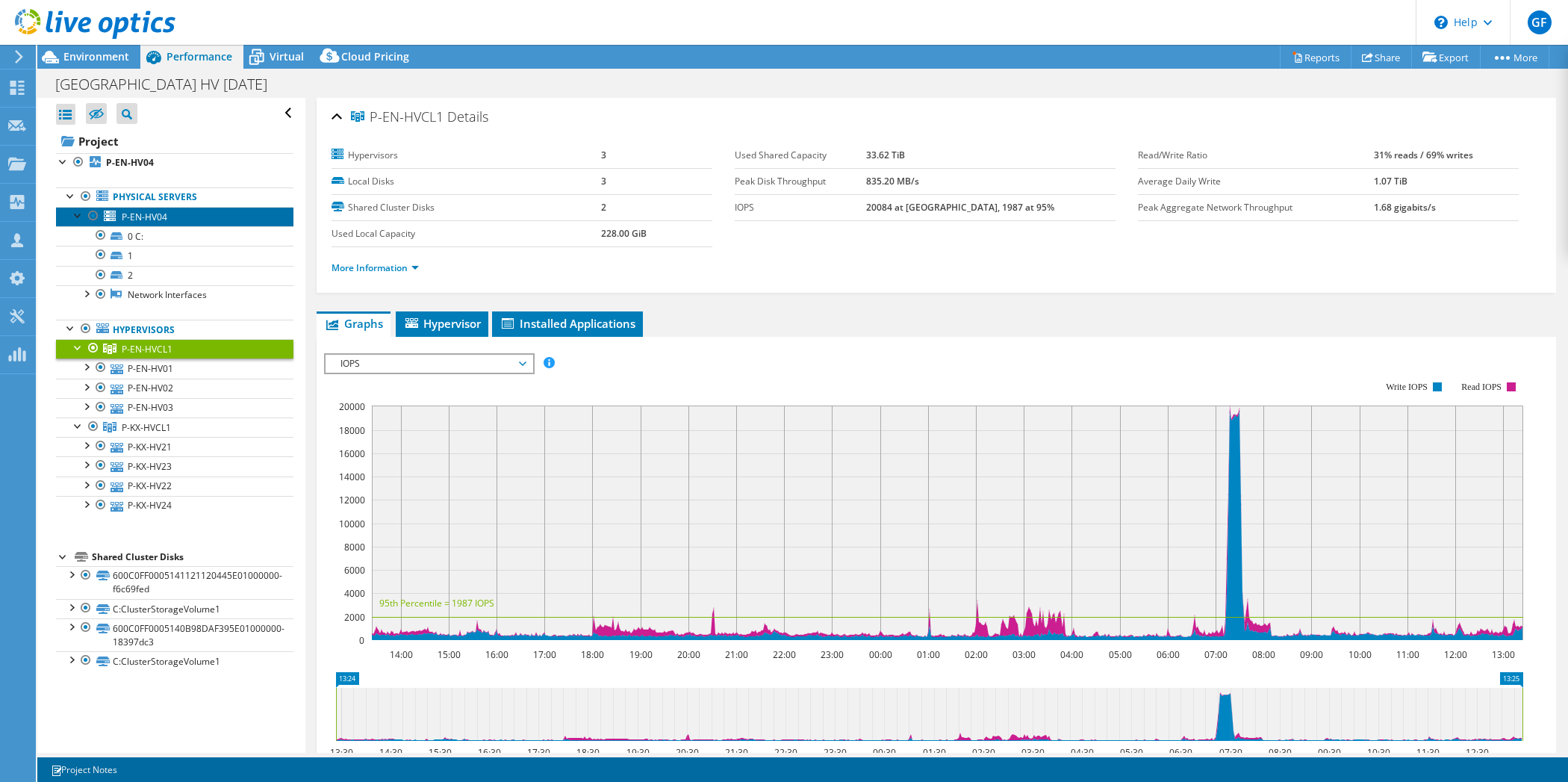
click at [149, 217] on span "P-EN-HV04" at bounding box center [145, 216] width 45 height 13
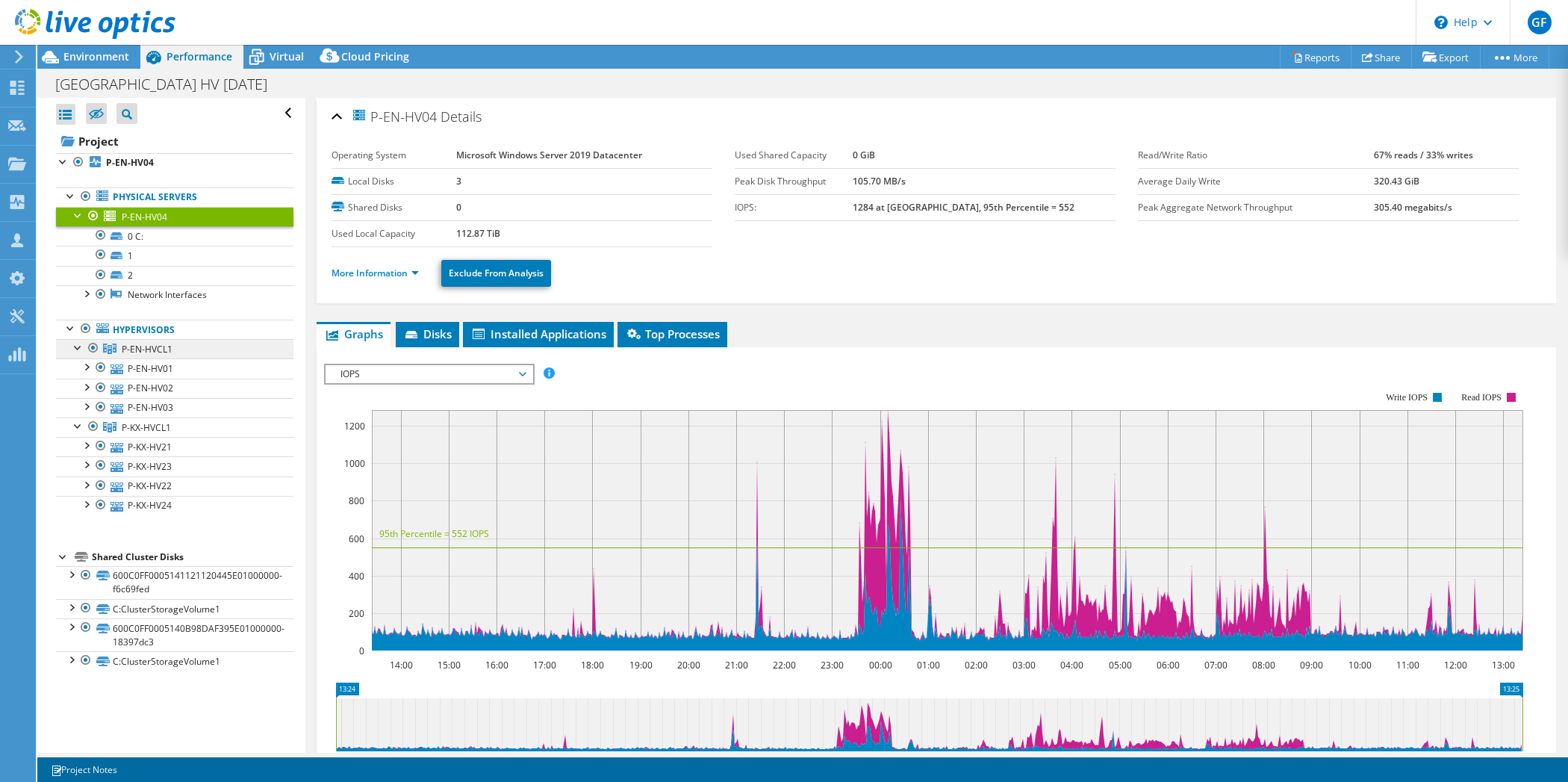
click at [128, 343] on span "P-EN-HVCL1" at bounding box center [147, 349] width 50 height 13
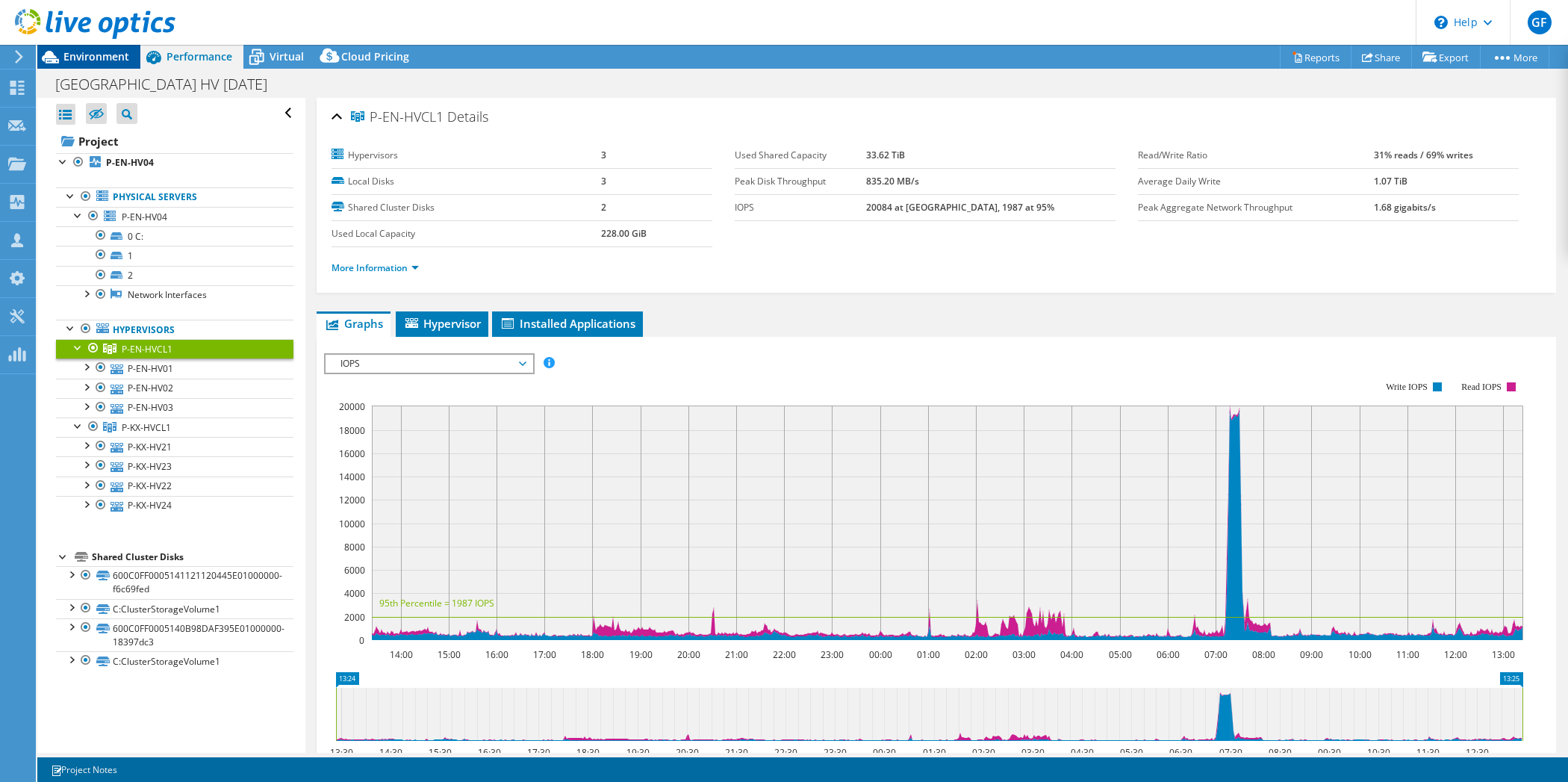
click at [82, 56] on span "Environment" at bounding box center [96, 56] width 66 height 14
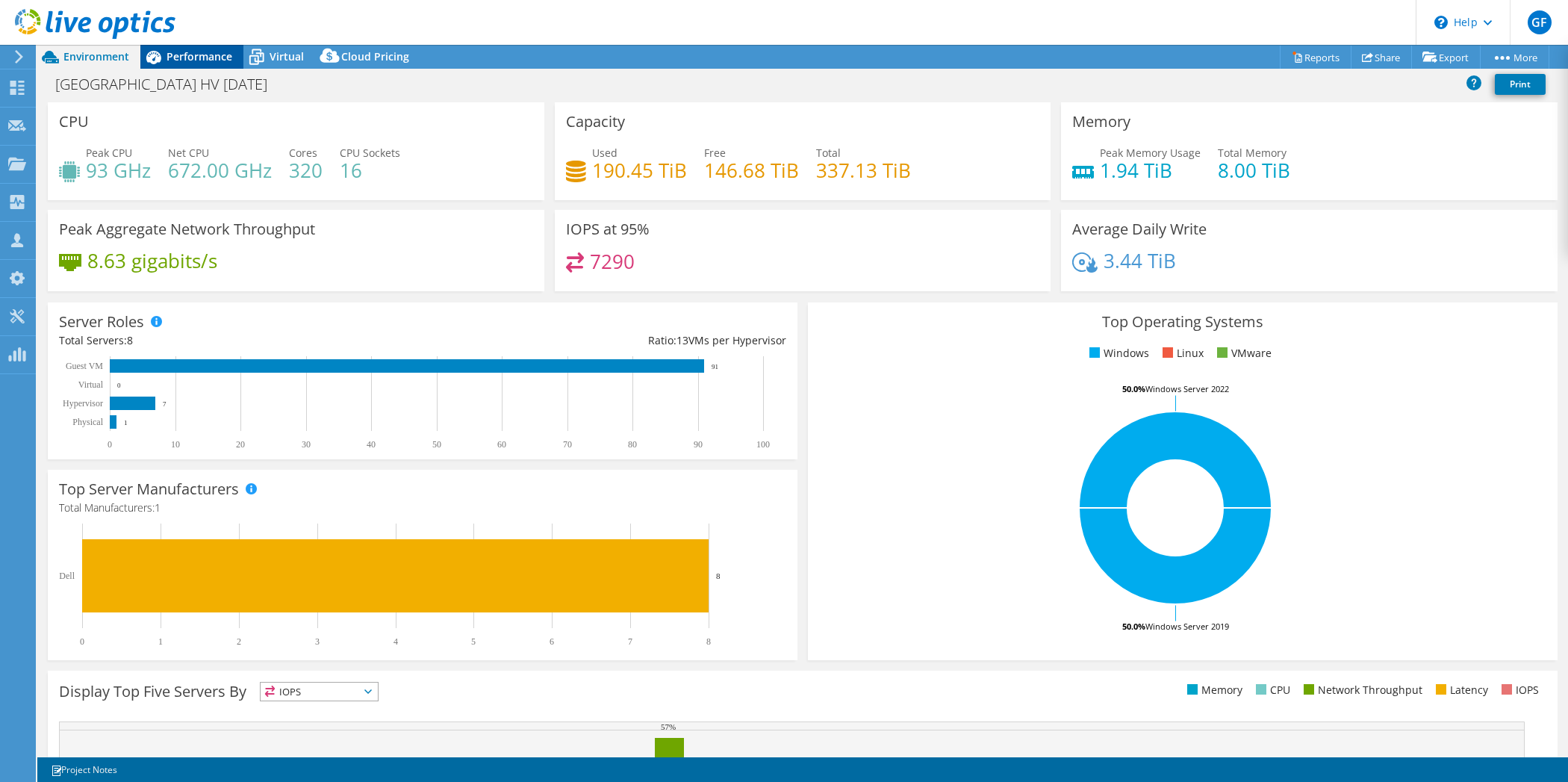
click at [189, 49] on span "Performance" at bounding box center [199, 56] width 66 height 14
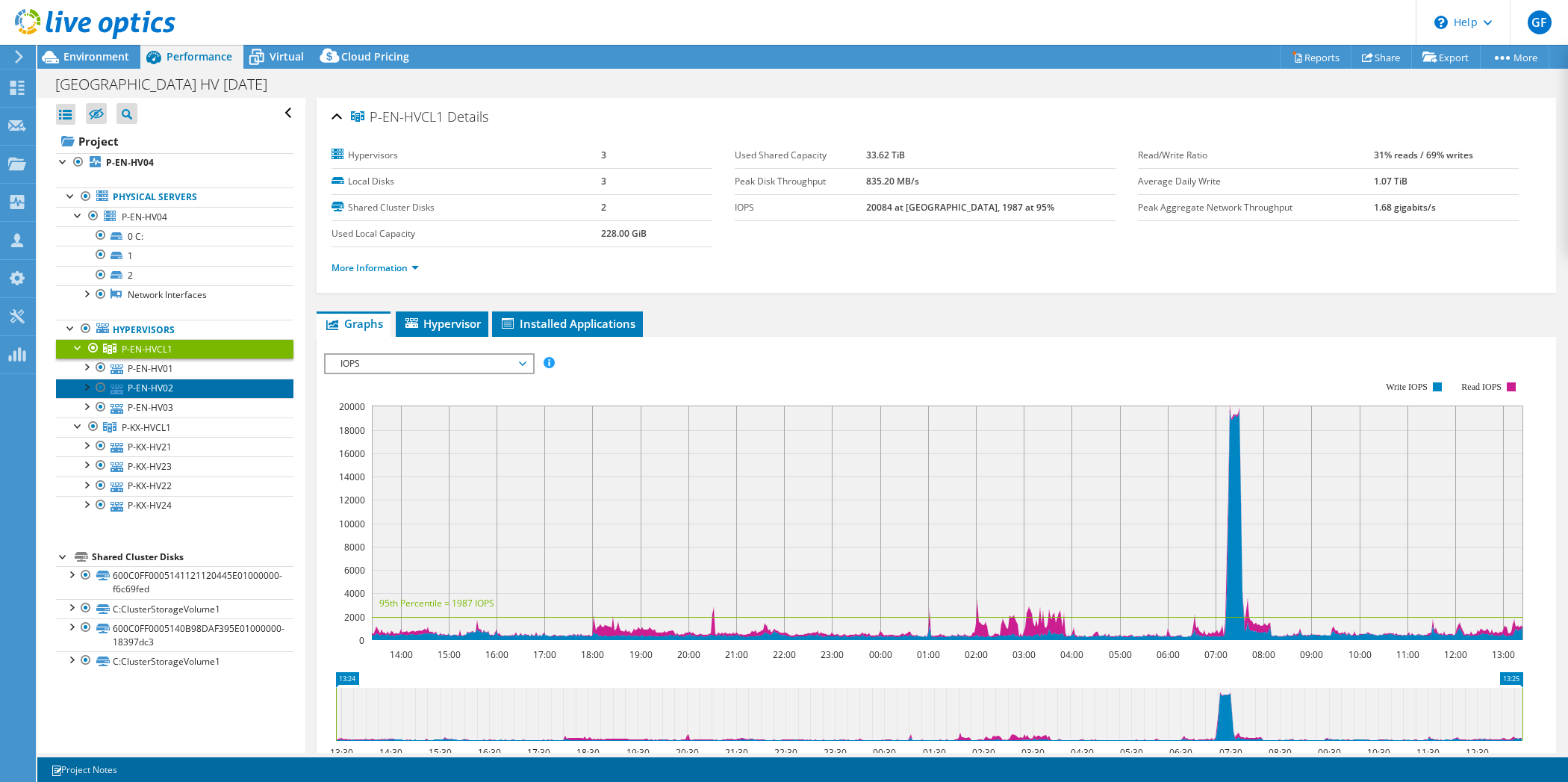
click at [149, 378] on link "P-EN-HV02" at bounding box center [174, 388] width 237 height 20
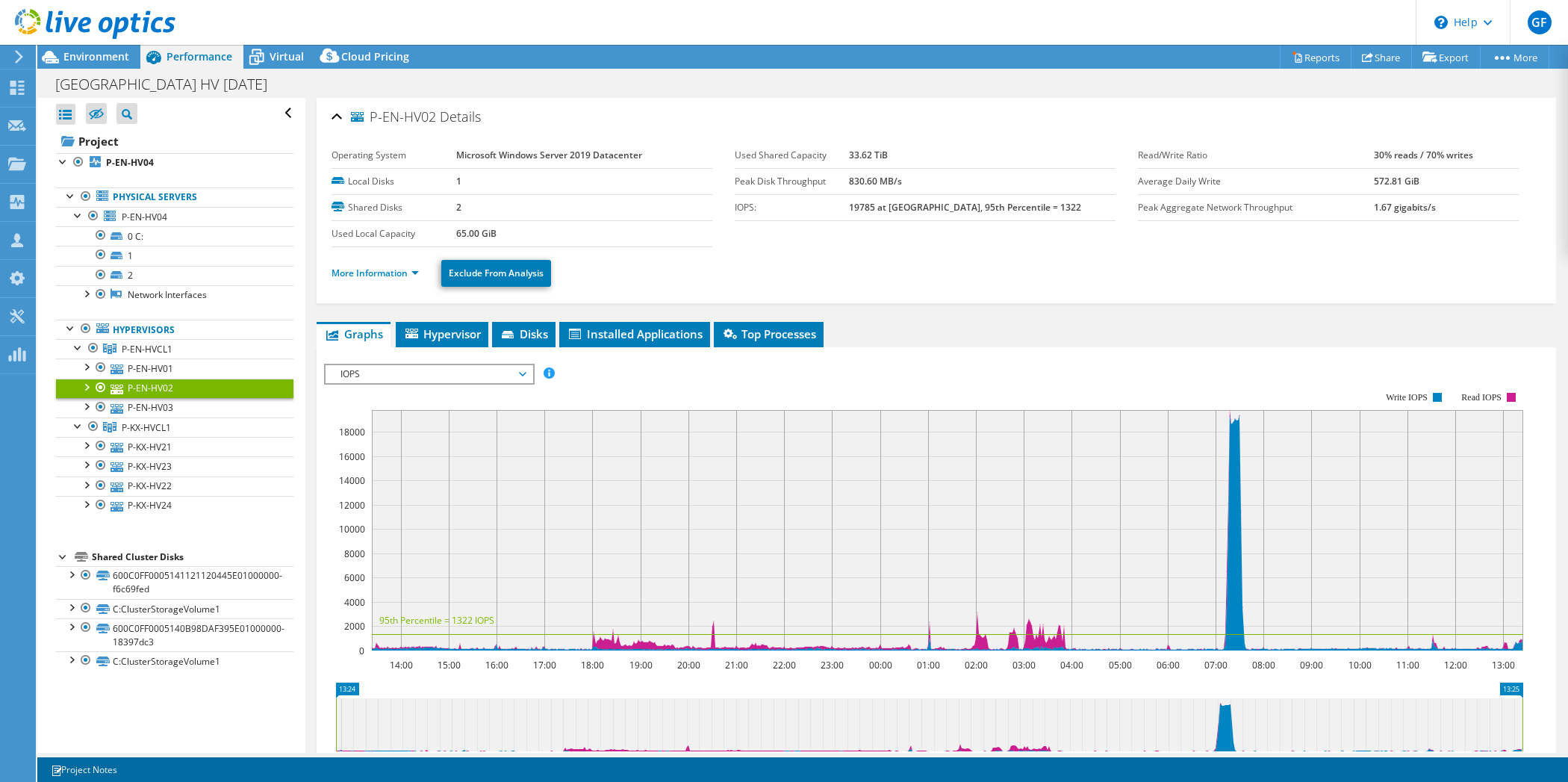
click at [359, 265] on li "More Information" at bounding box center [380, 273] width 96 height 17
click at [361, 269] on link "More Information" at bounding box center [375, 273] width 87 height 13
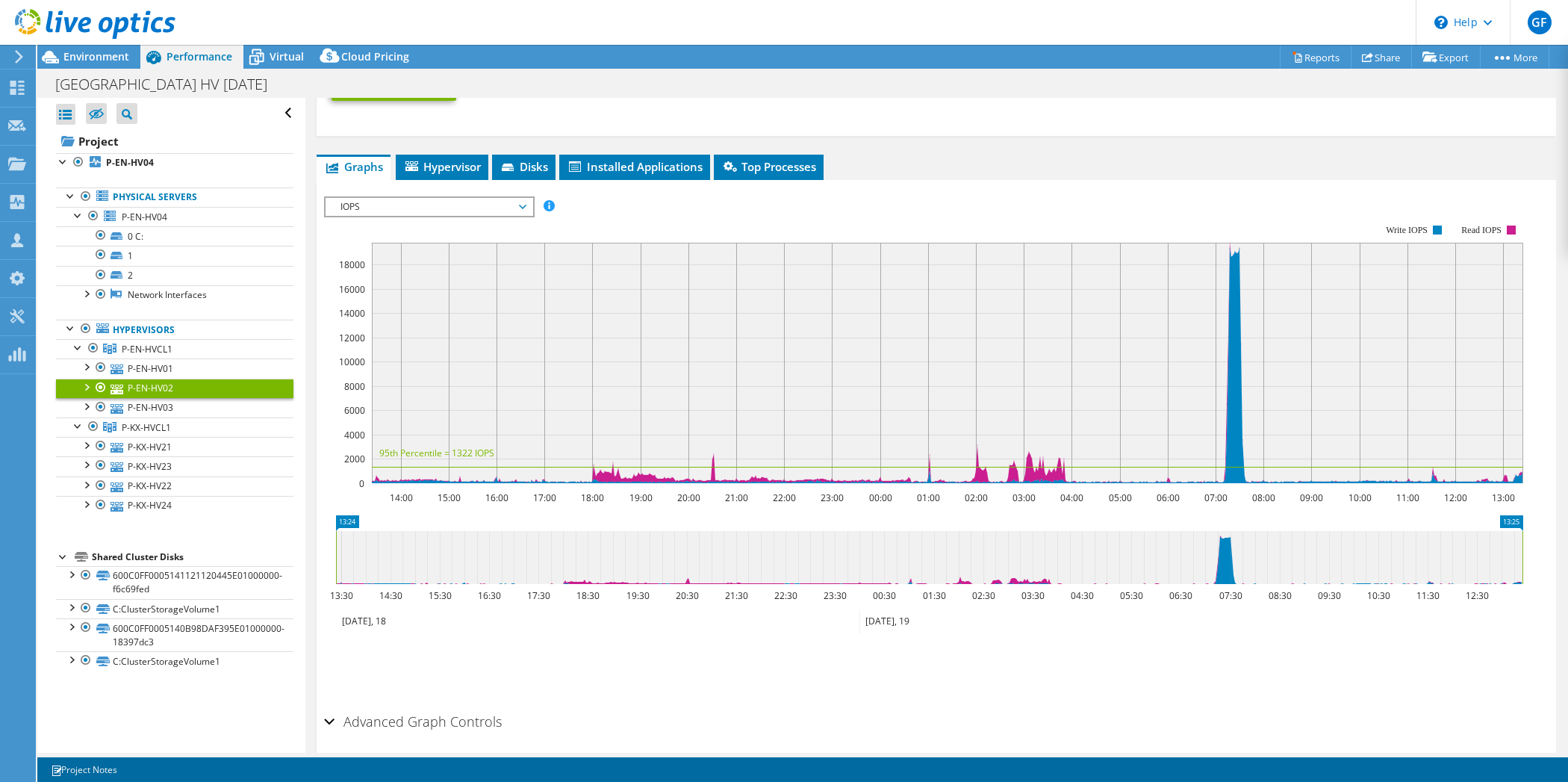
scroll to position [903, 0]
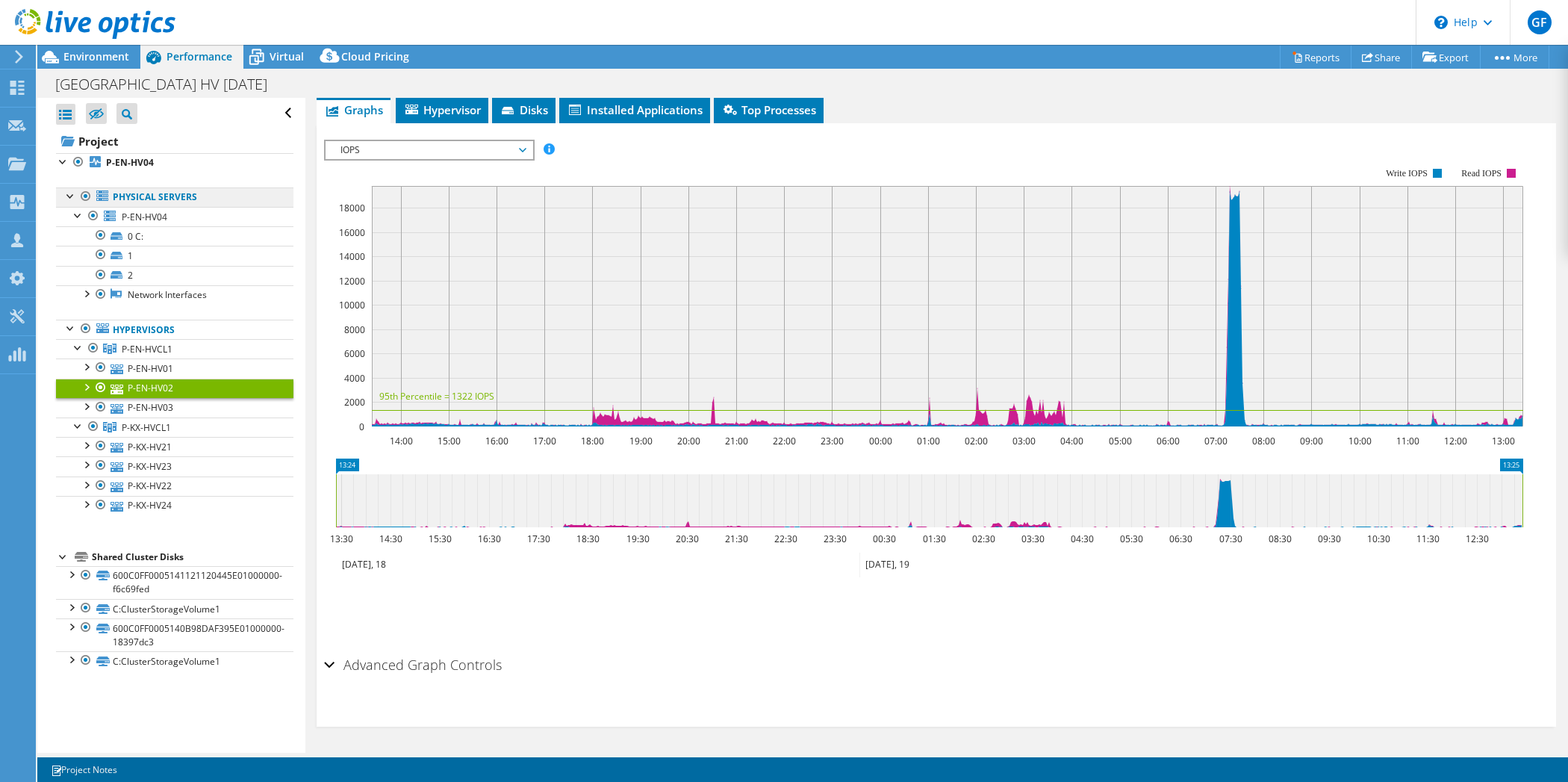
click at [127, 201] on link "Physical Servers" at bounding box center [174, 197] width 237 height 20
click at [121, 164] on b "P-EN-HV04" at bounding box center [130, 162] width 47 height 13
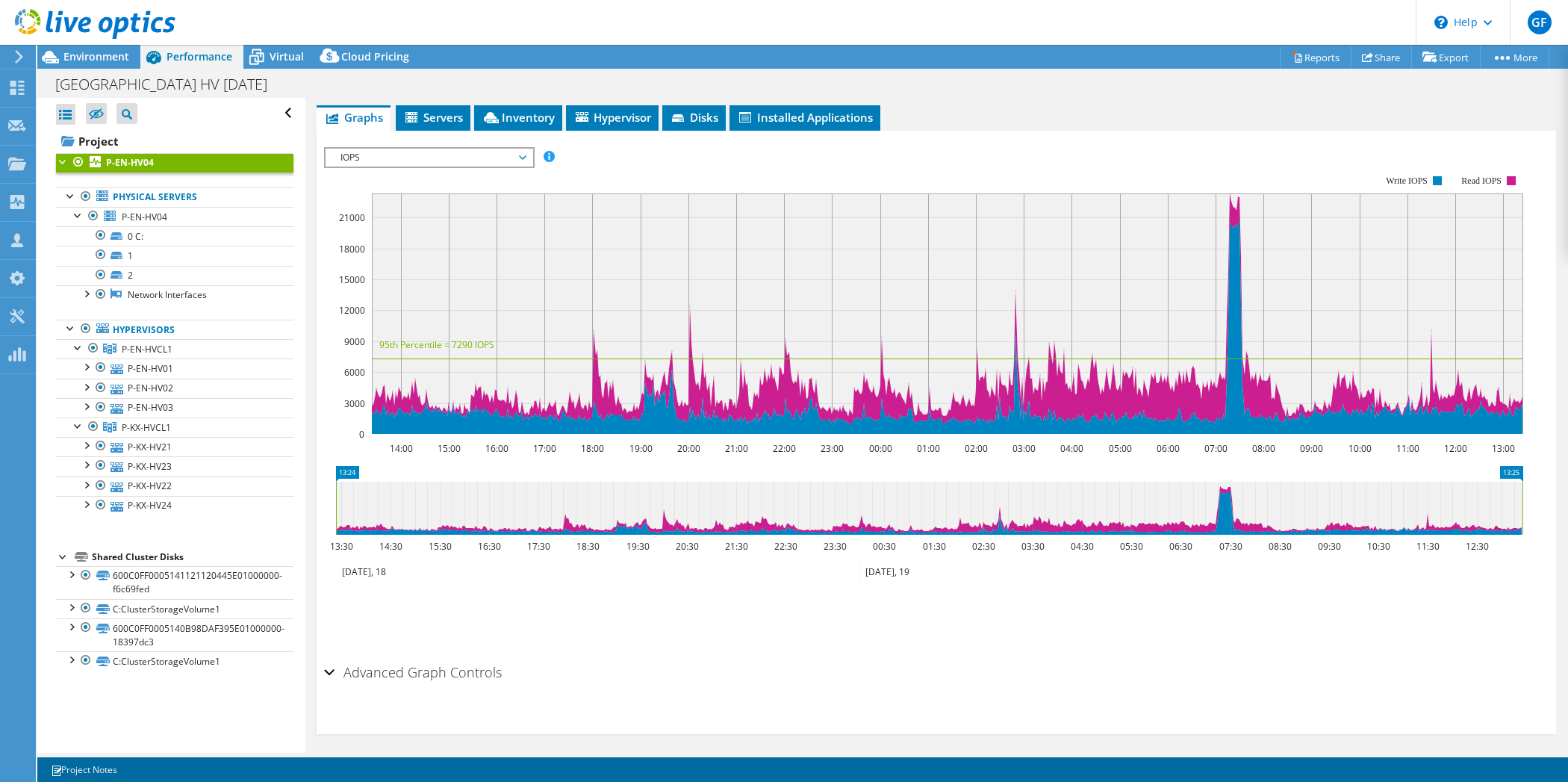
scroll to position [0, 0]
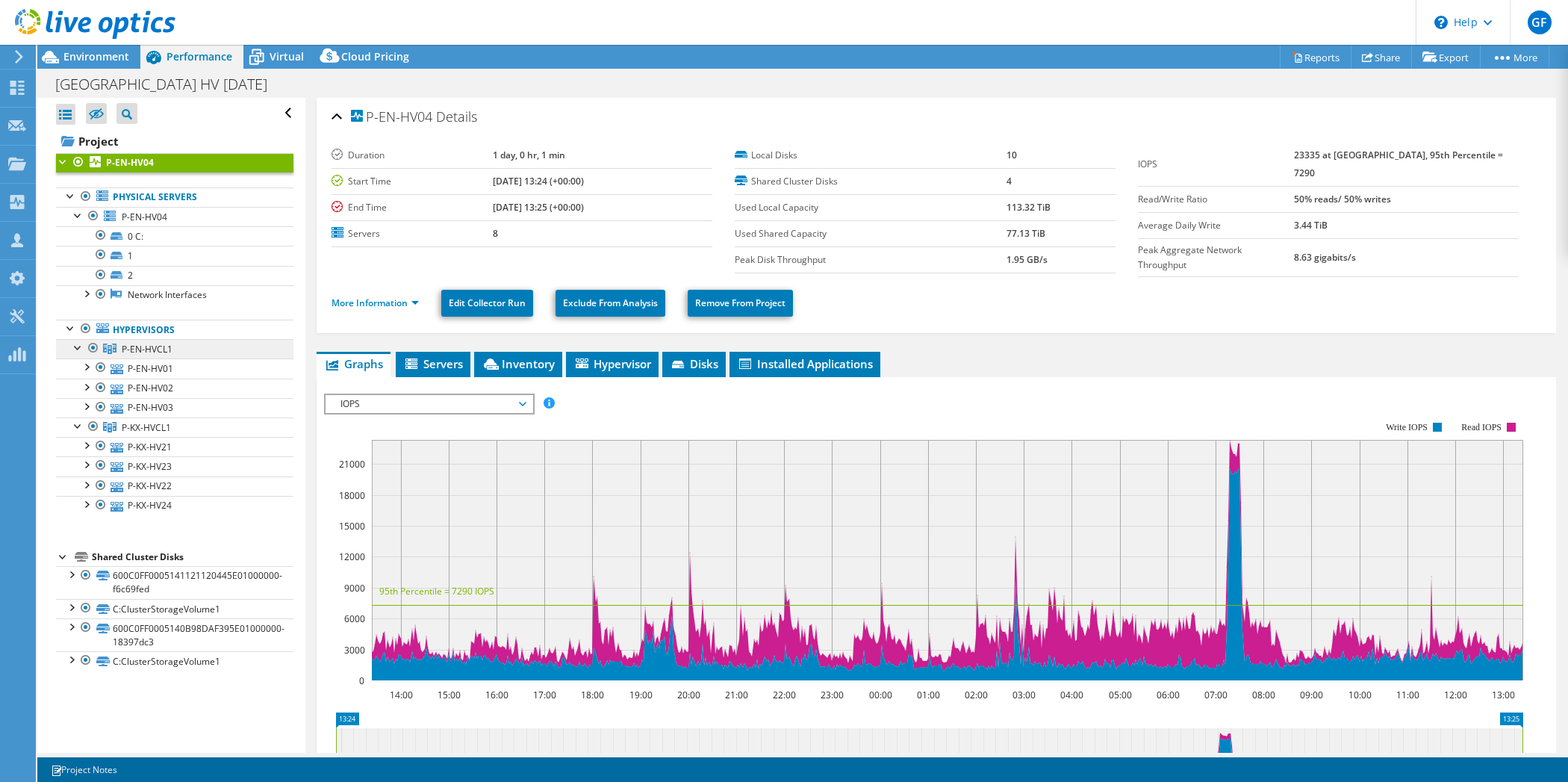
click at [139, 349] on span "P-EN-HVCL1" at bounding box center [147, 349] width 50 height 13
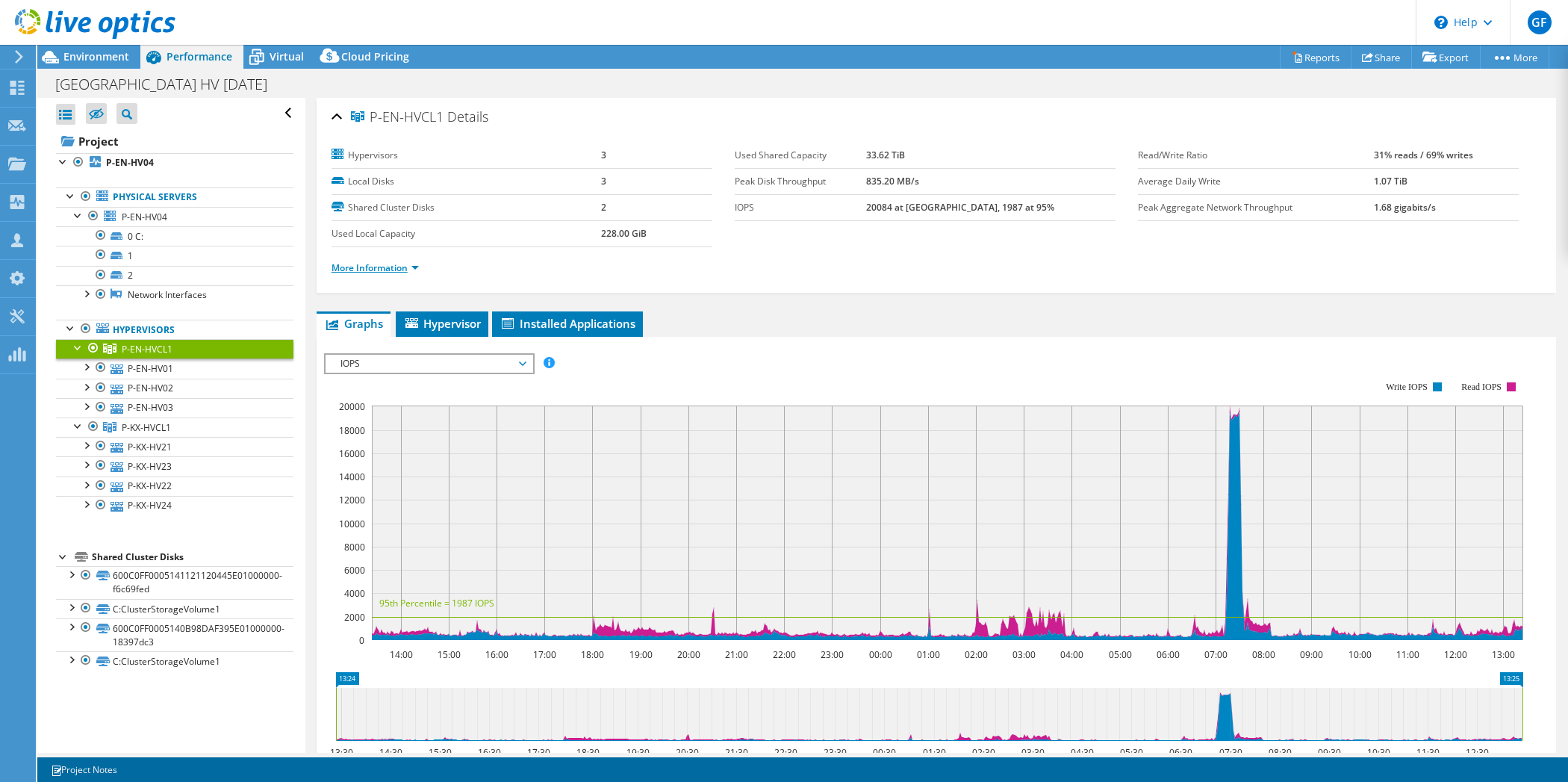
click at [393, 264] on link "More Information" at bounding box center [375, 267] width 87 height 13
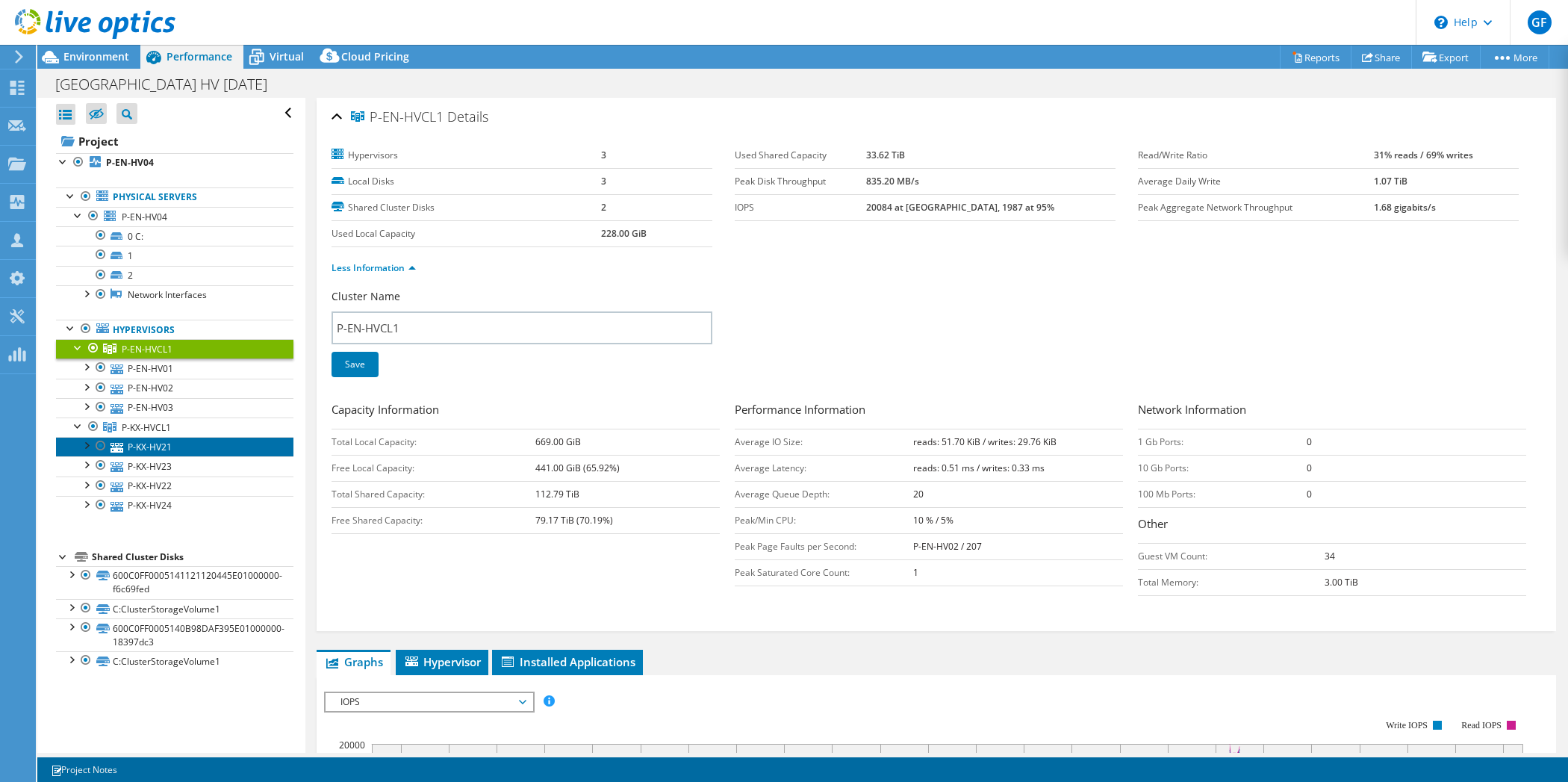
click at [136, 440] on link "P-KX-HV21" at bounding box center [174, 447] width 237 height 20
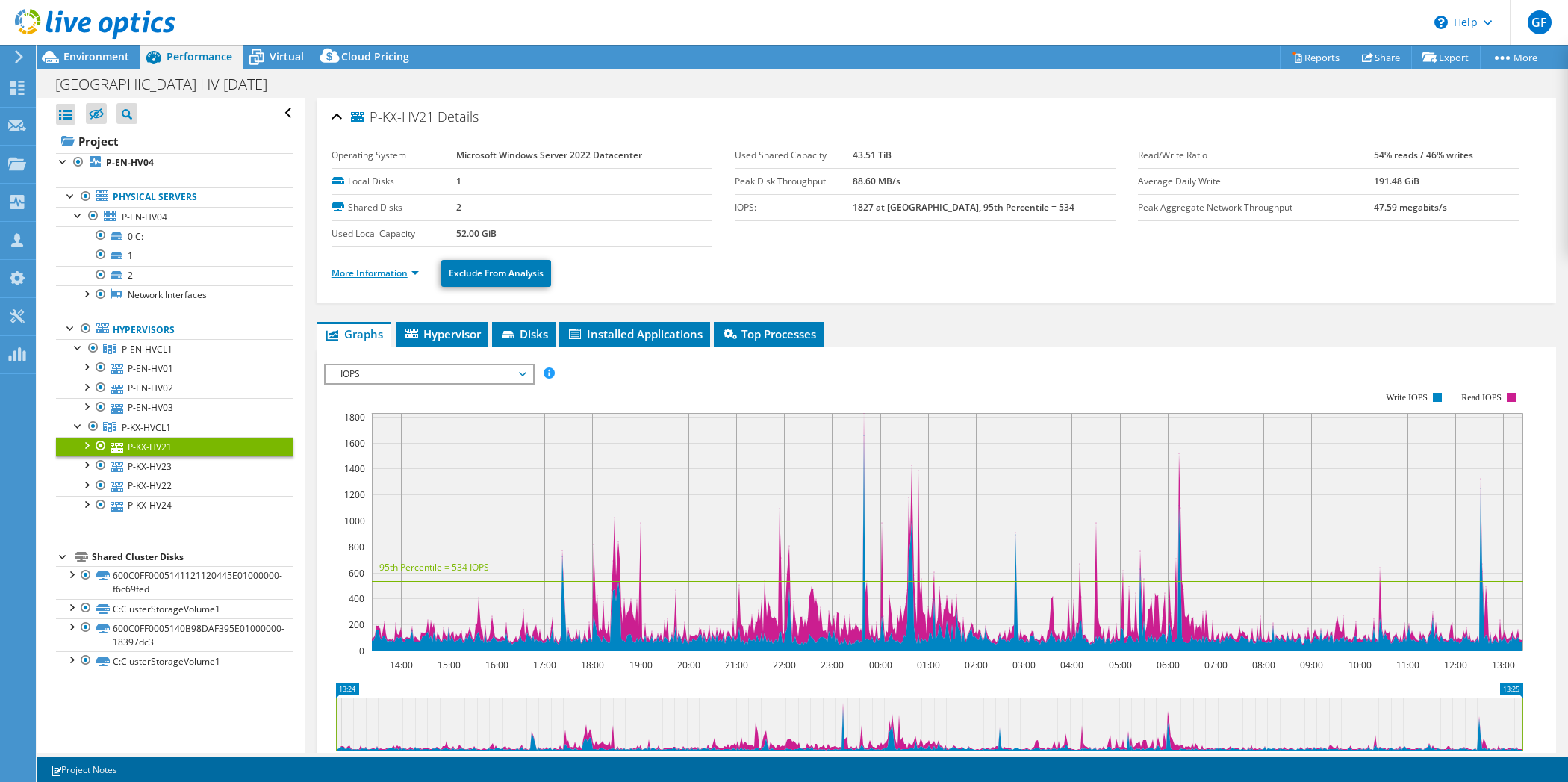
click at [375, 269] on link "More Information" at bounding box center [375, 273] width 87 height 13
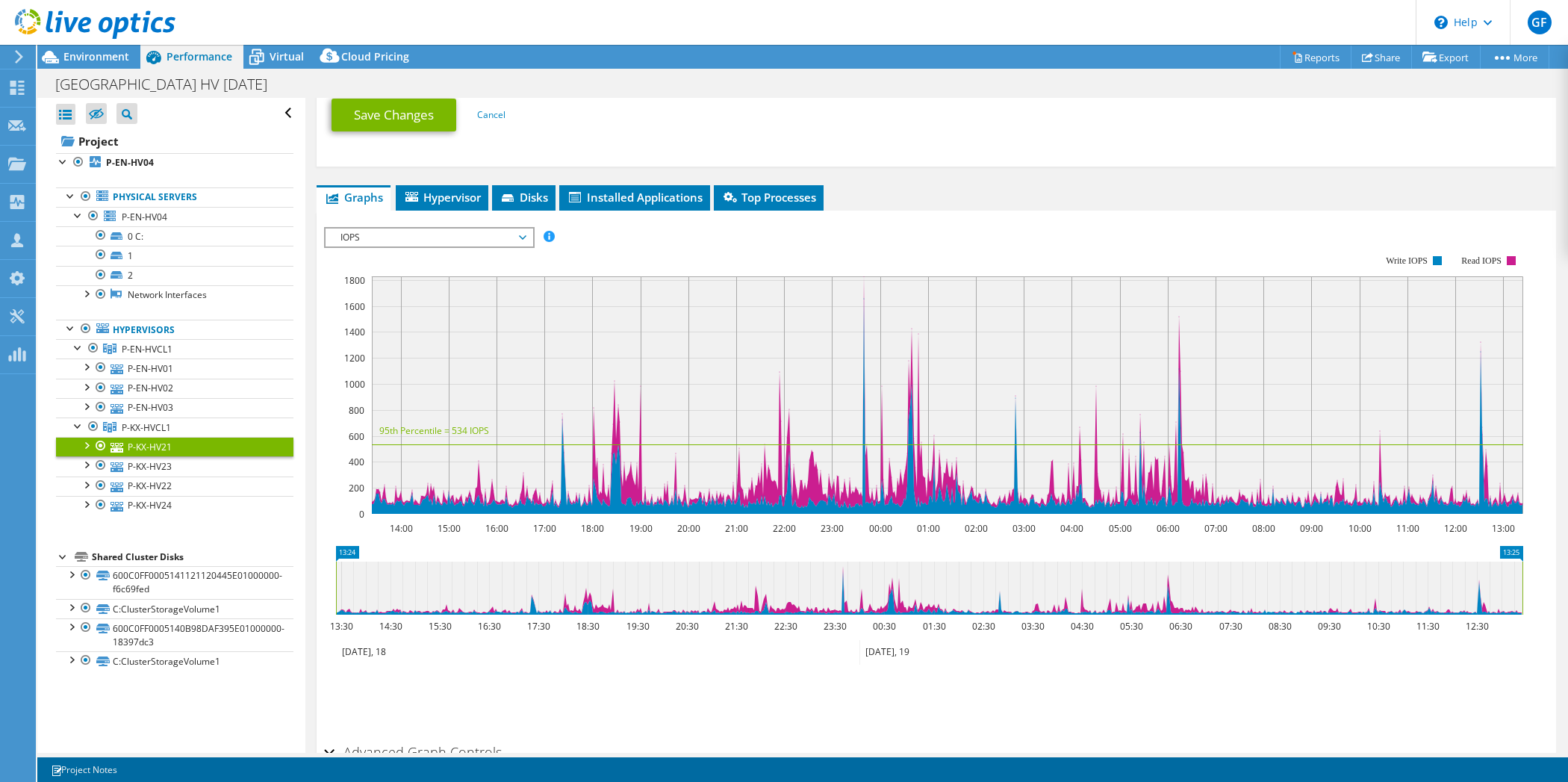
scroll to position [903, 0]
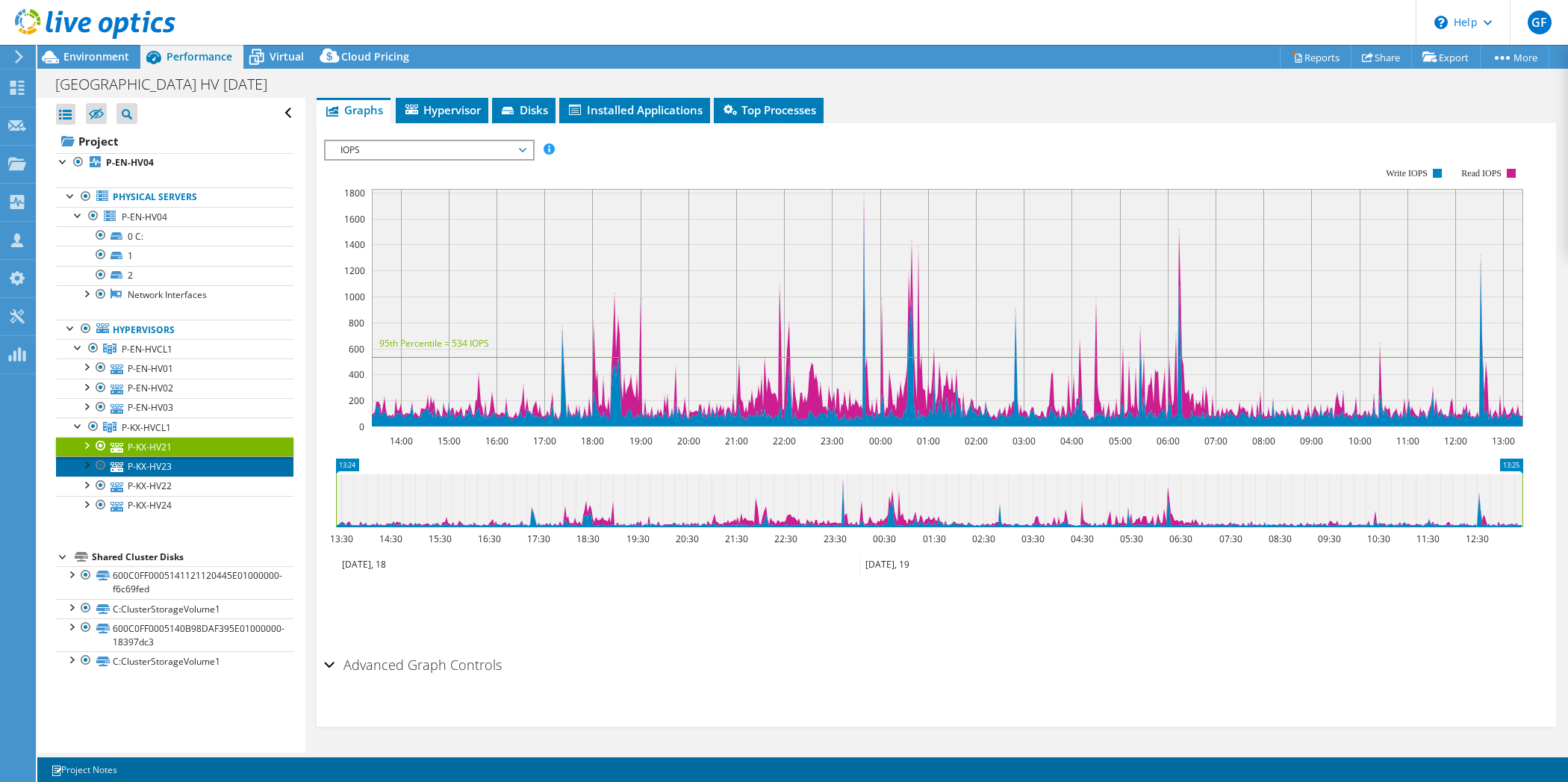
click at [133, 460] on link "P-KX-HV23" at bounding box center [174, 466] width 237 height 20
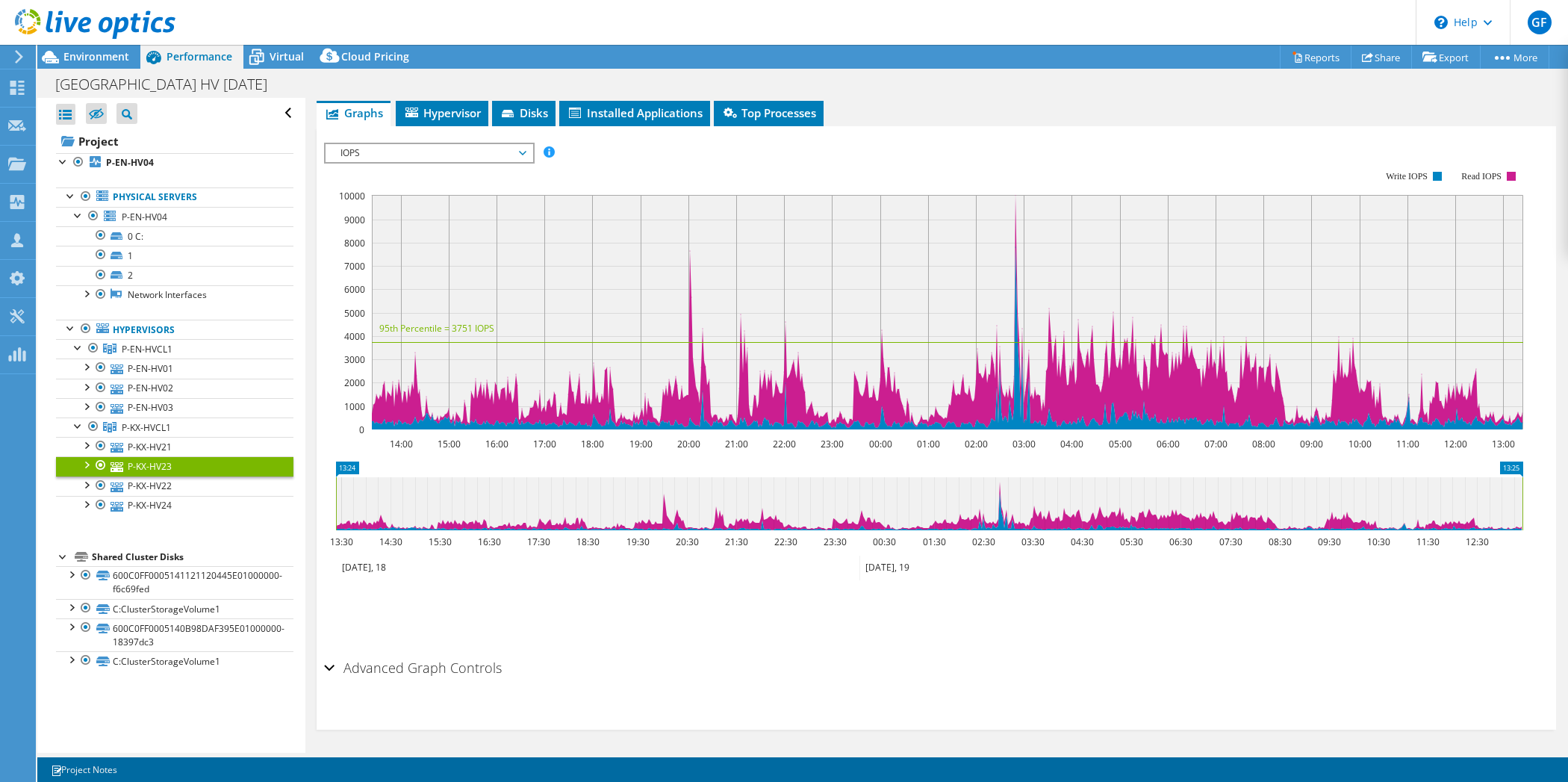
scroll to position [0, 0]
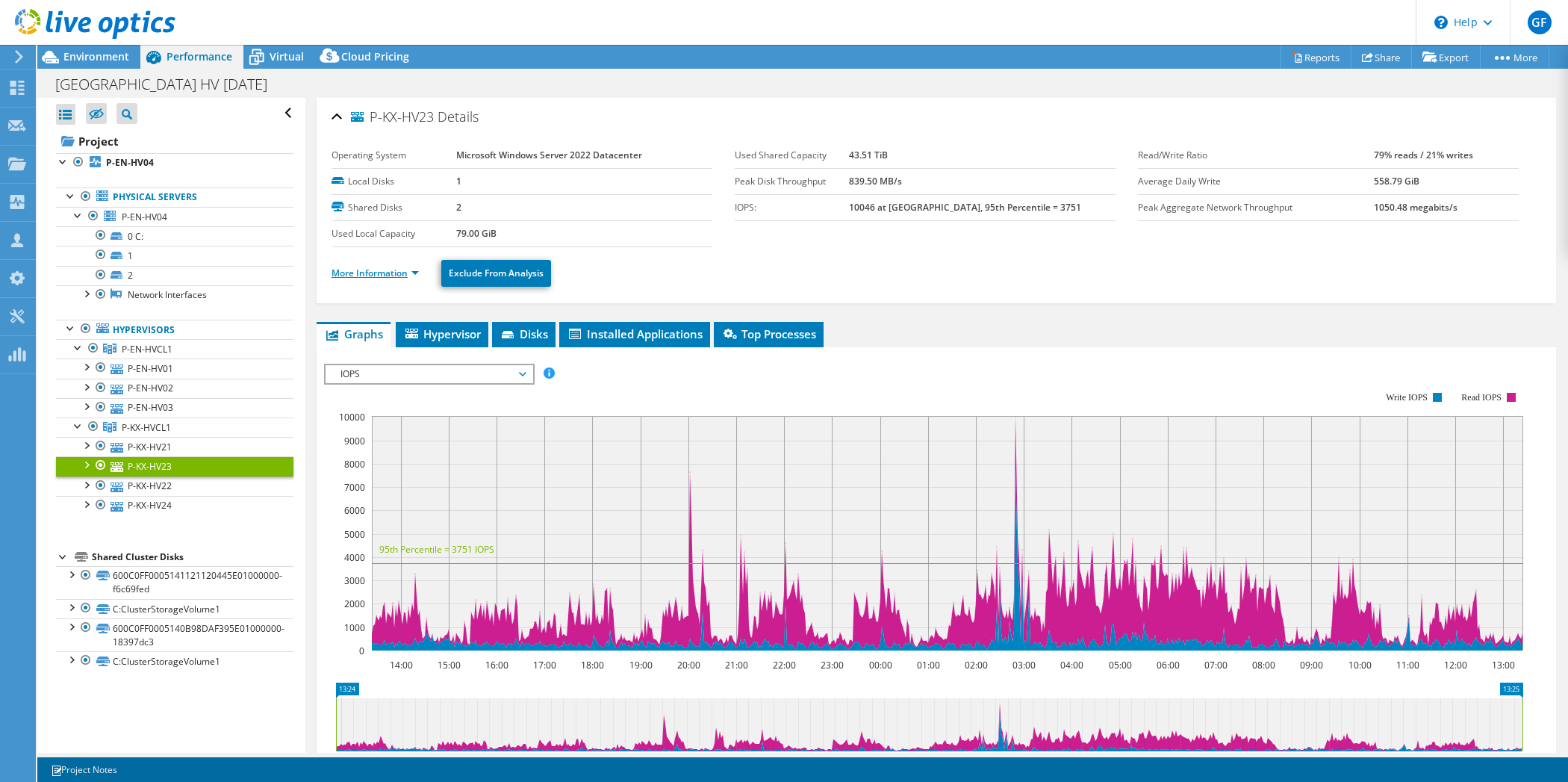
click at [395, 273] on link "More Information" at bounding box center [375, 273] width 87 height 13
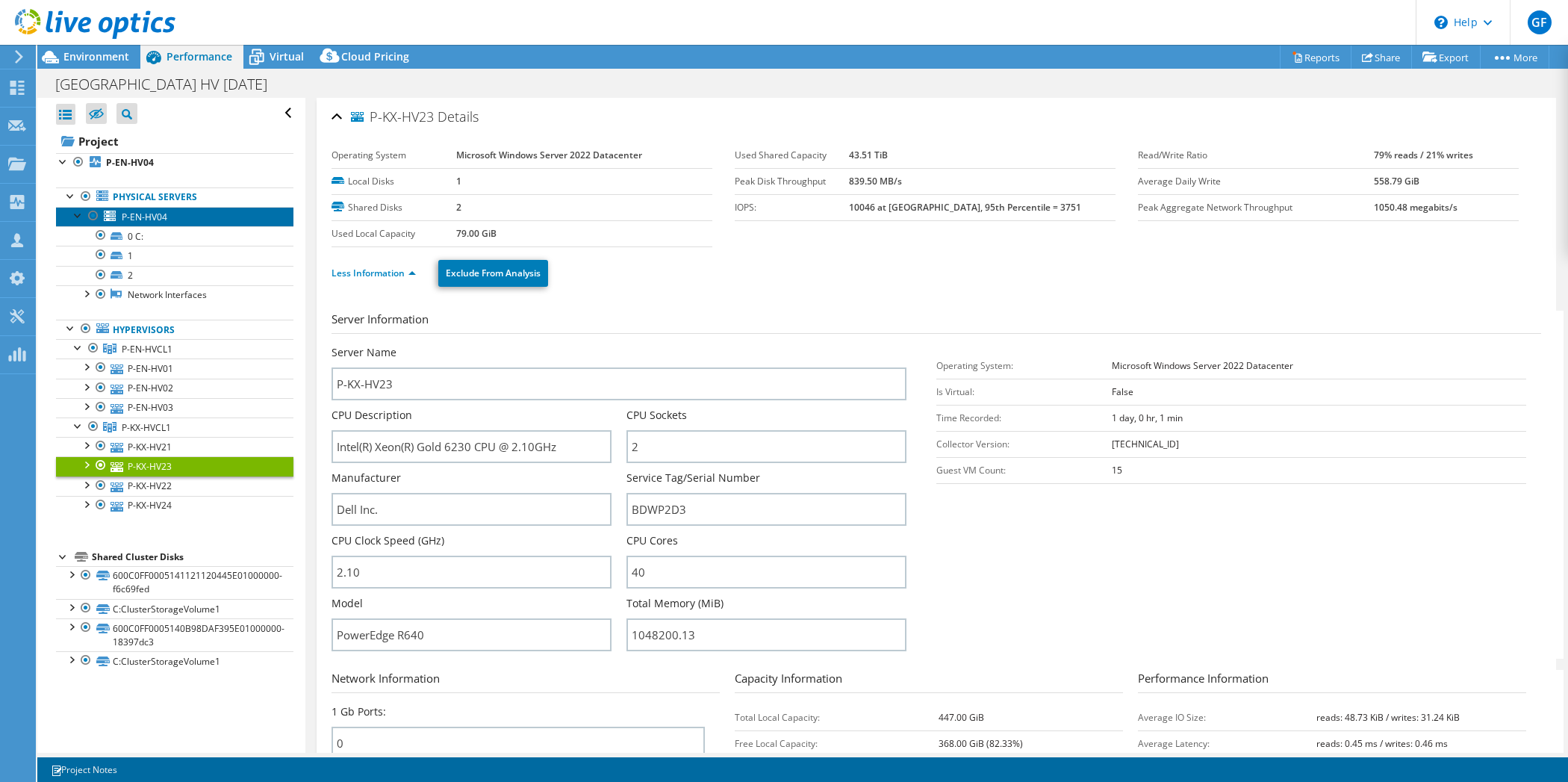
click at [129, 217] on span "P-EN-HV04" at bounding box center [145, 216] width 45 height 13
